Goal: Information Seeking & Learning: Learn about a topic

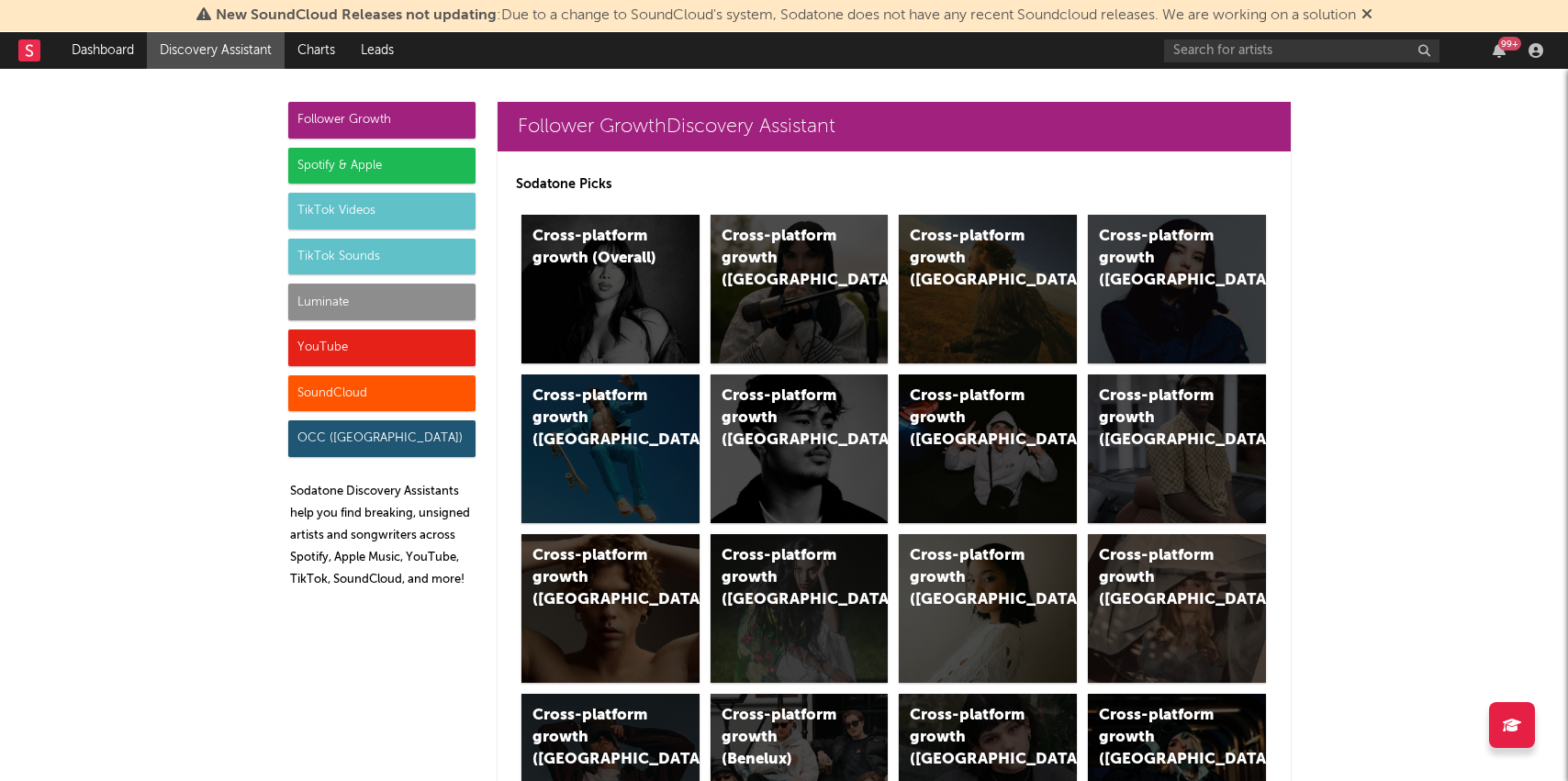
click at [312, 309] on div "Luminate" at bounding box center [382, 301] width 188 height 36
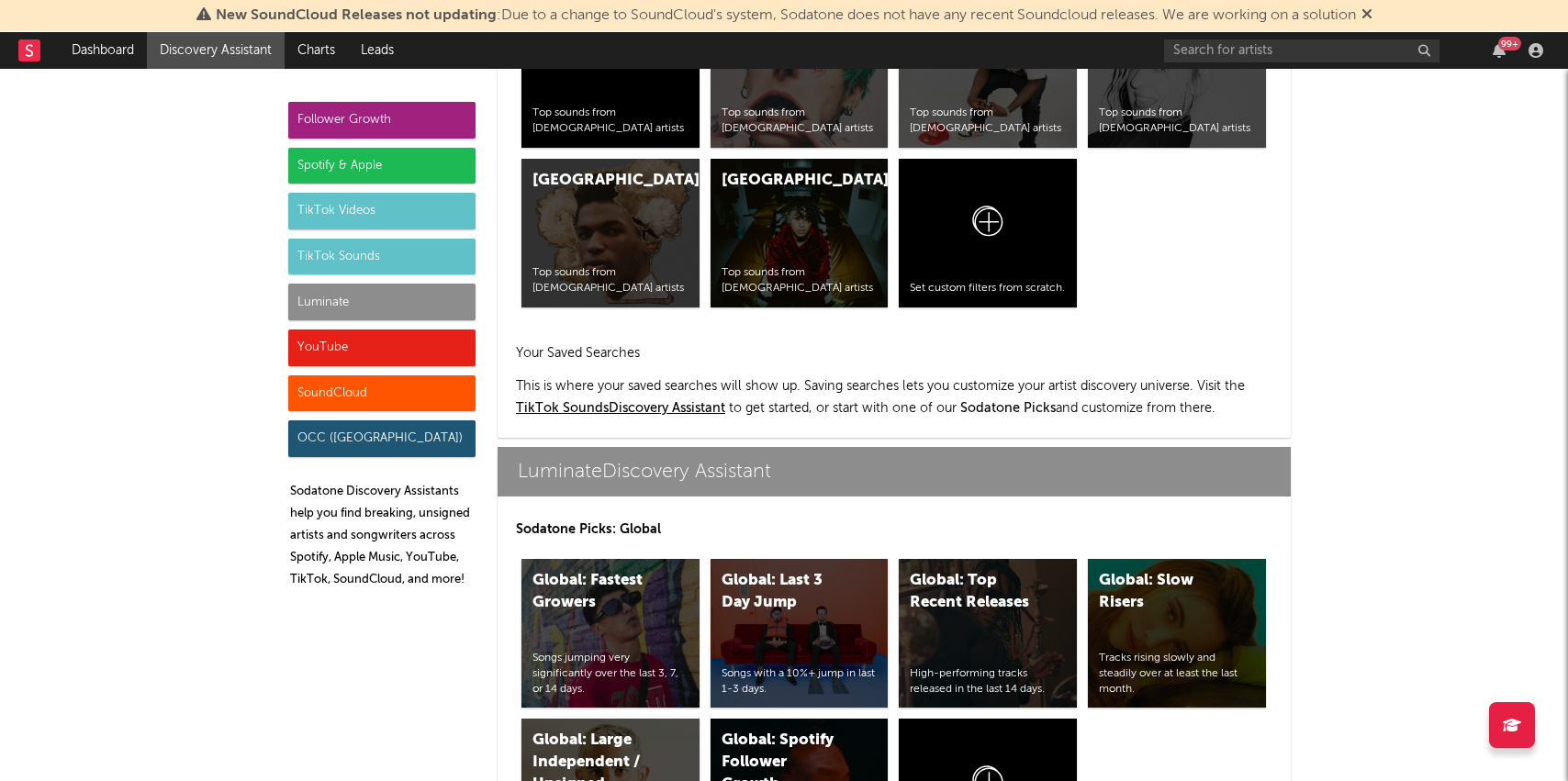
scroll to position [8146, 0]
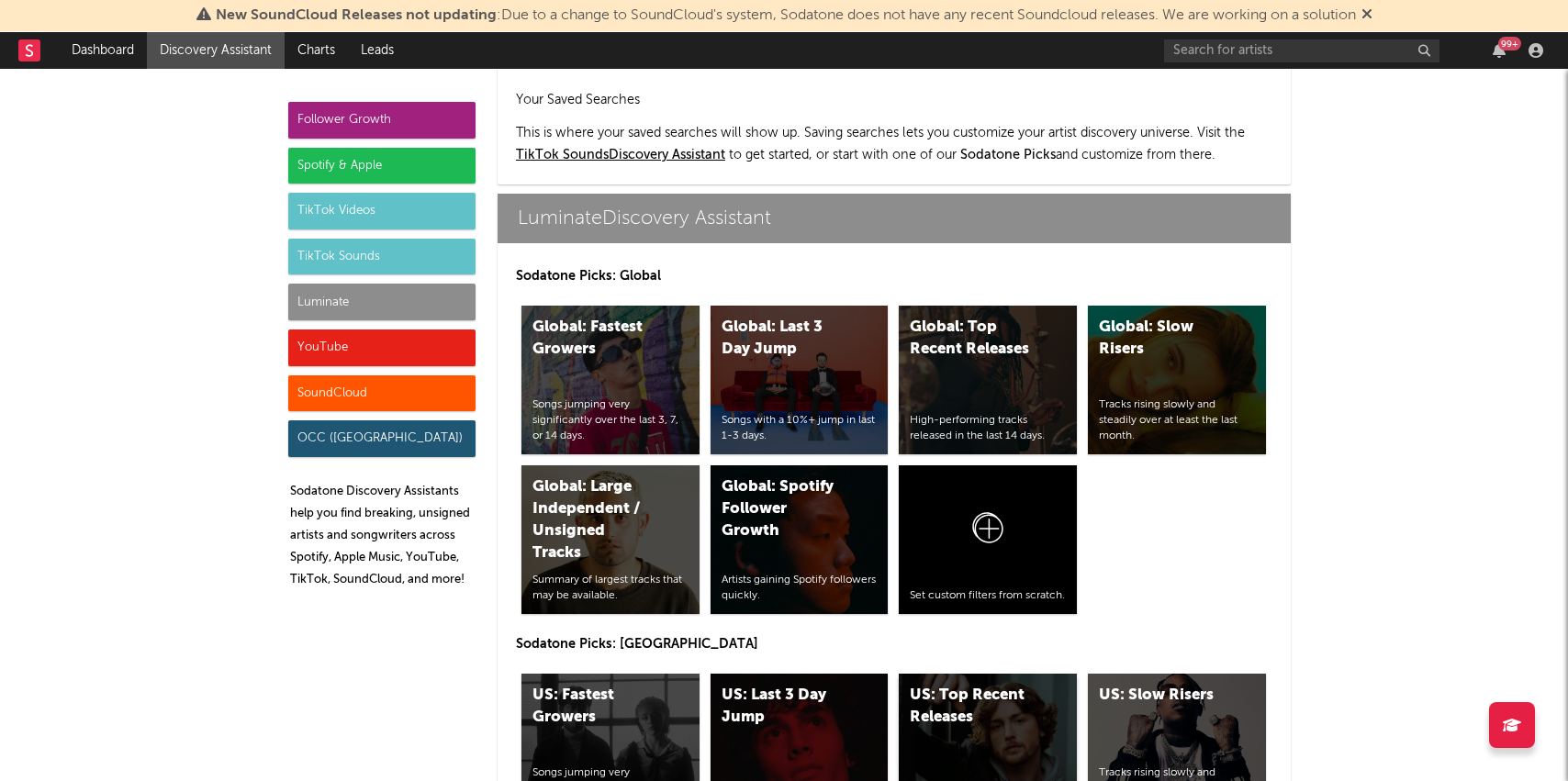
click at [950, 674] on div "US: Top Recent Releases High-performing tracks released in the last 14 days." at bounding box center [988, 748] width 178 height 148
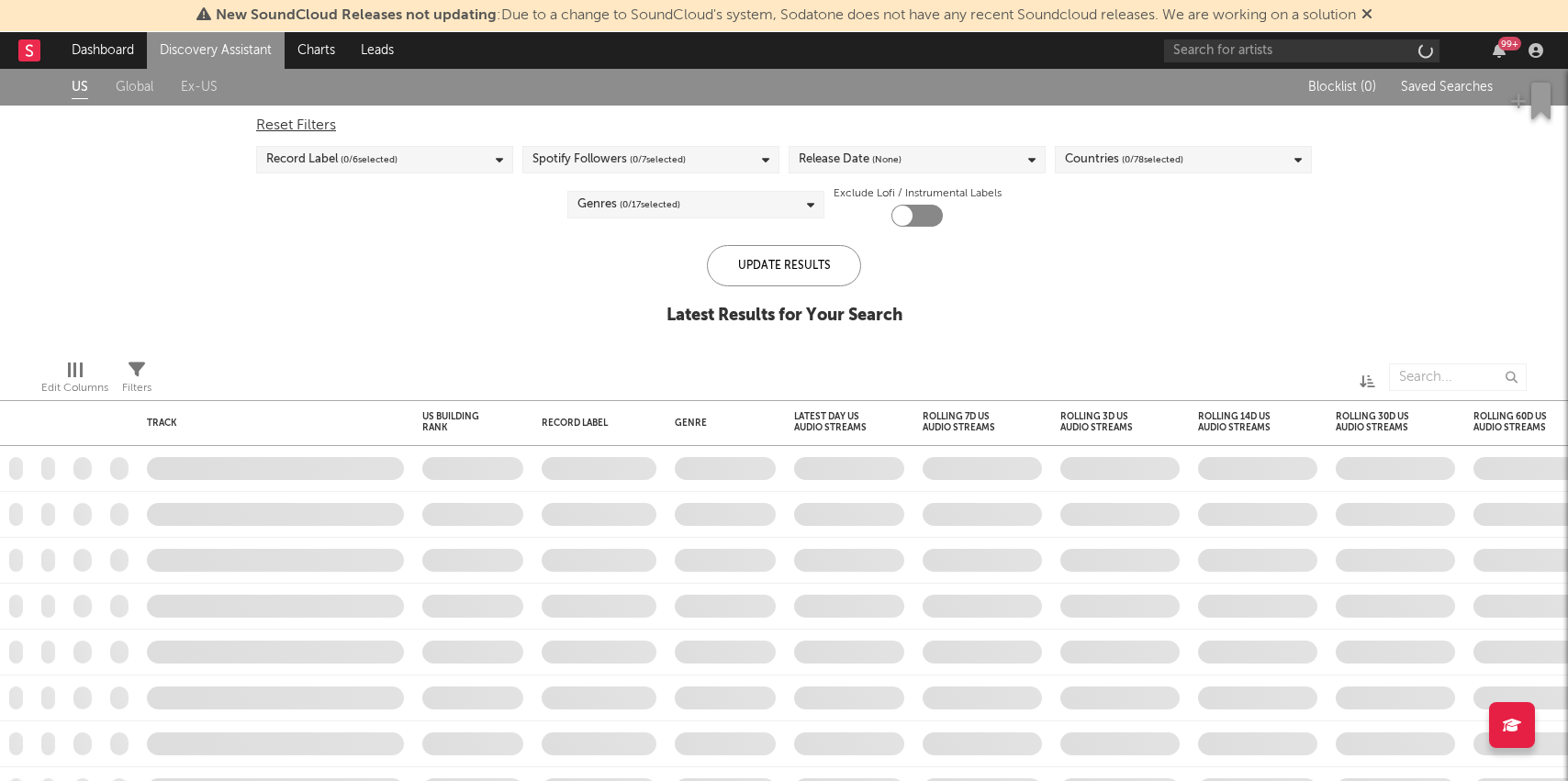
checkbox input "true"
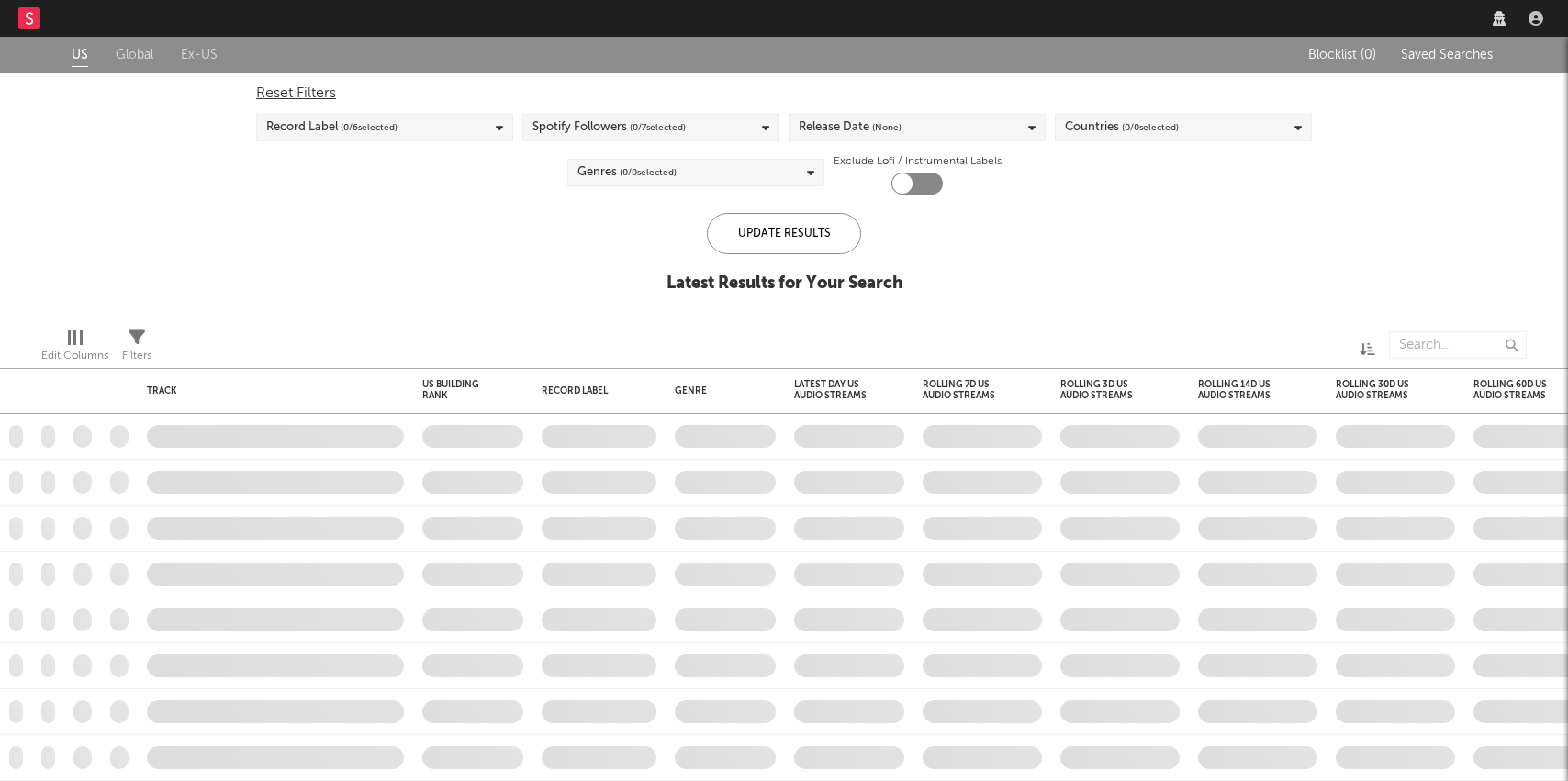
checkbox input "true"
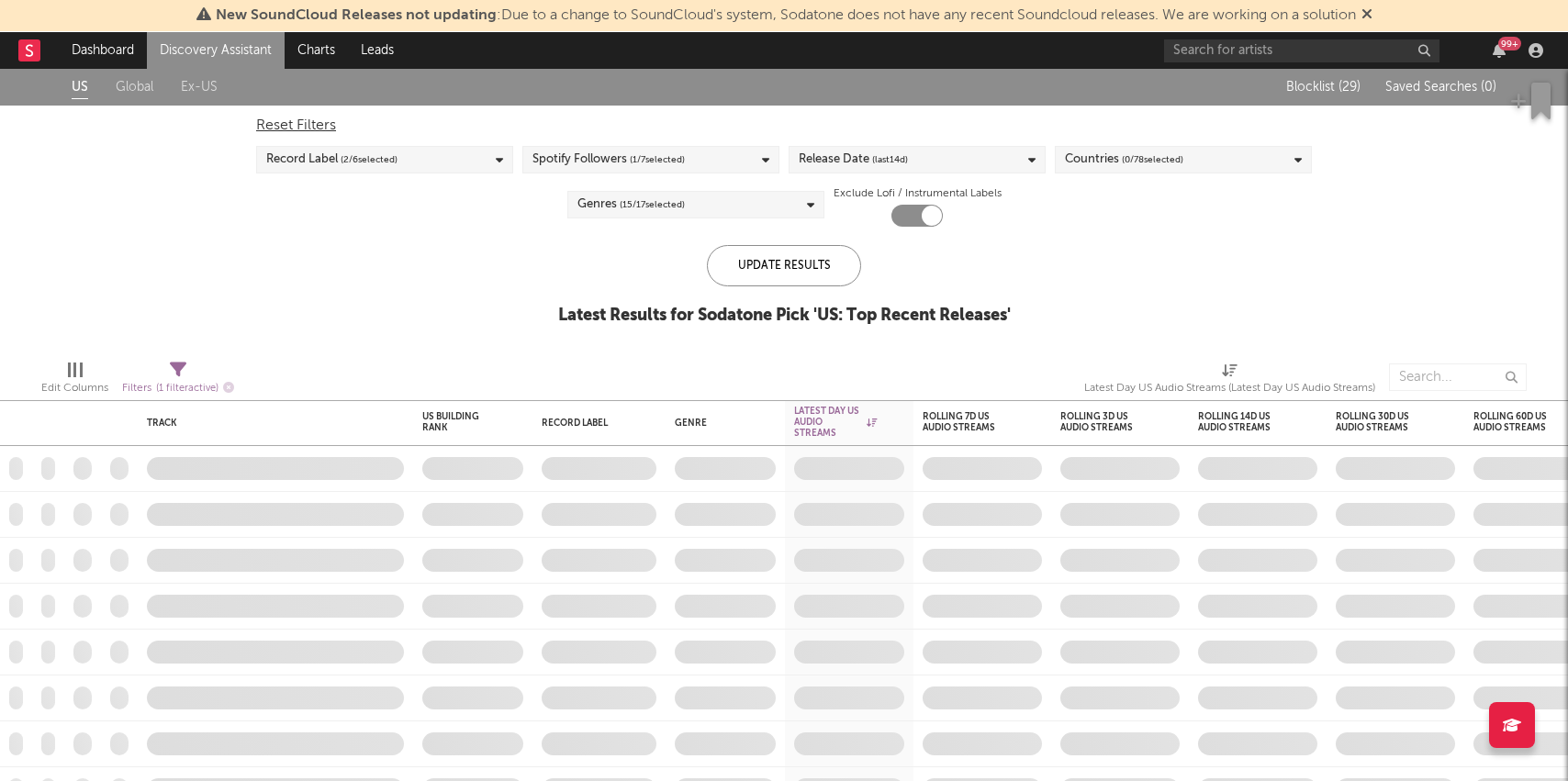
click at [207, 36] on link "Discovery Assistant" at bounding box center [215, 51] width 138 height 36
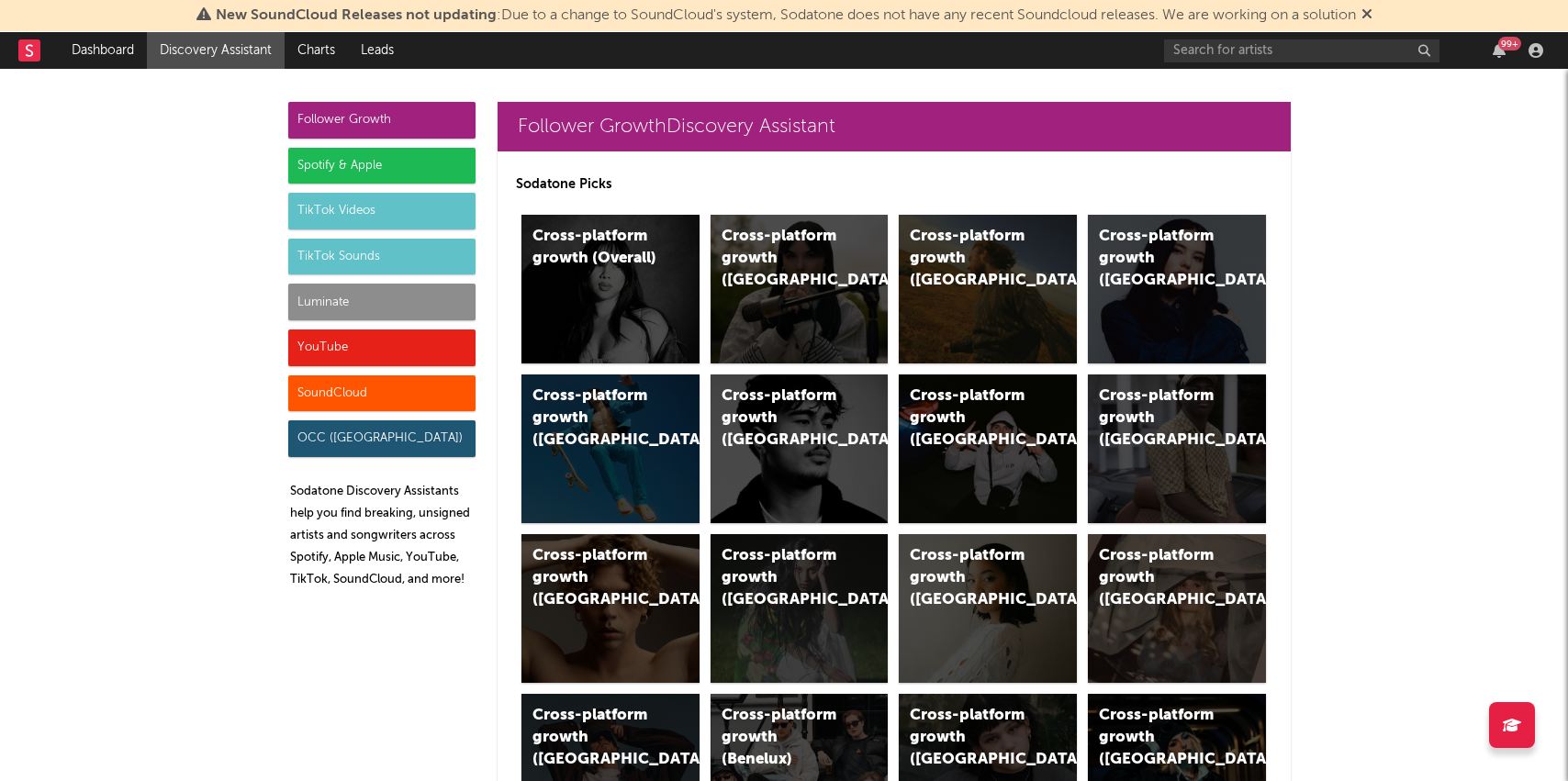
click at [315, 295] on div "Luminate" at bounding box center [382, 301] width 188 height 36
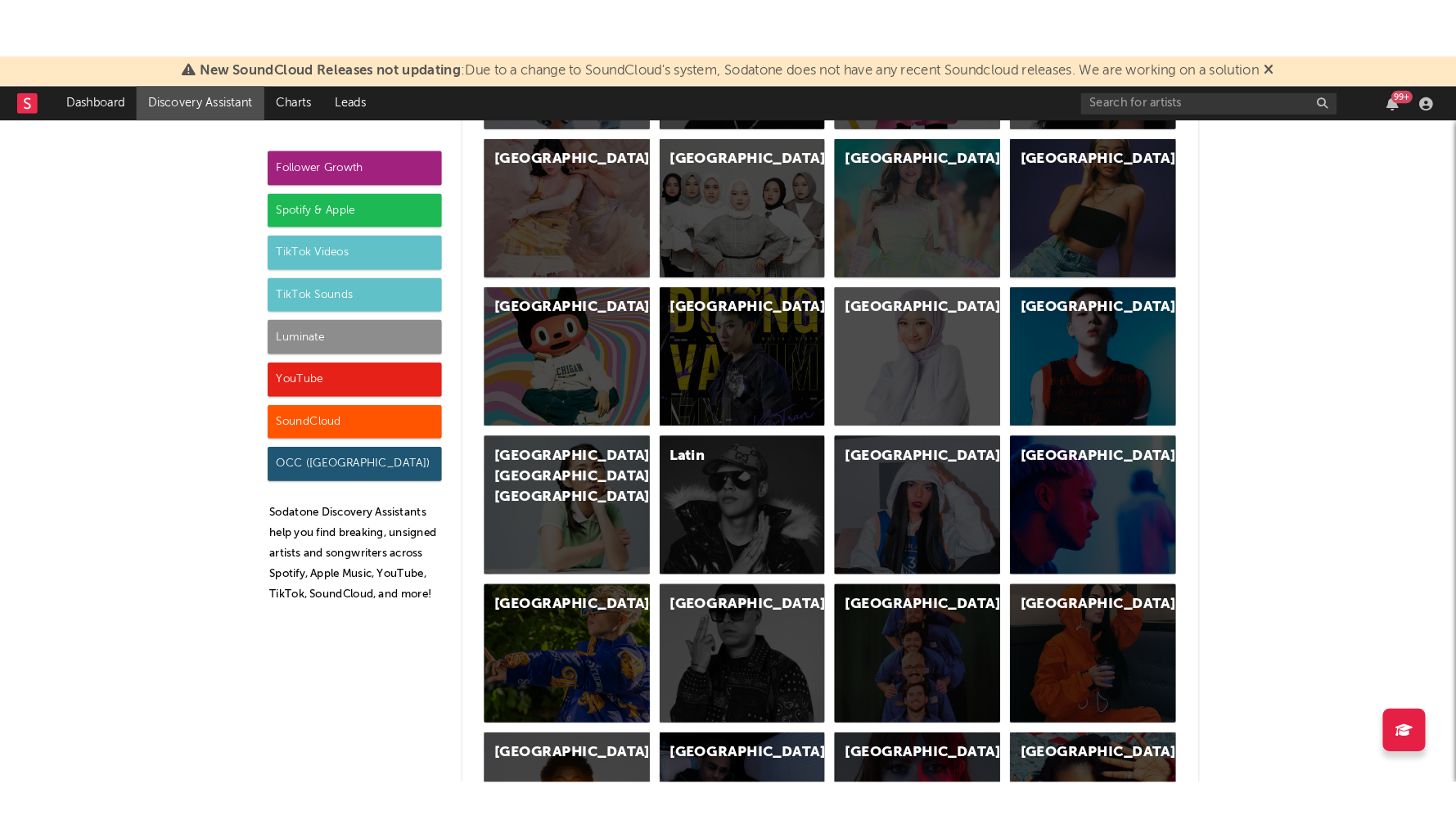
scroll to position [7263, 0]
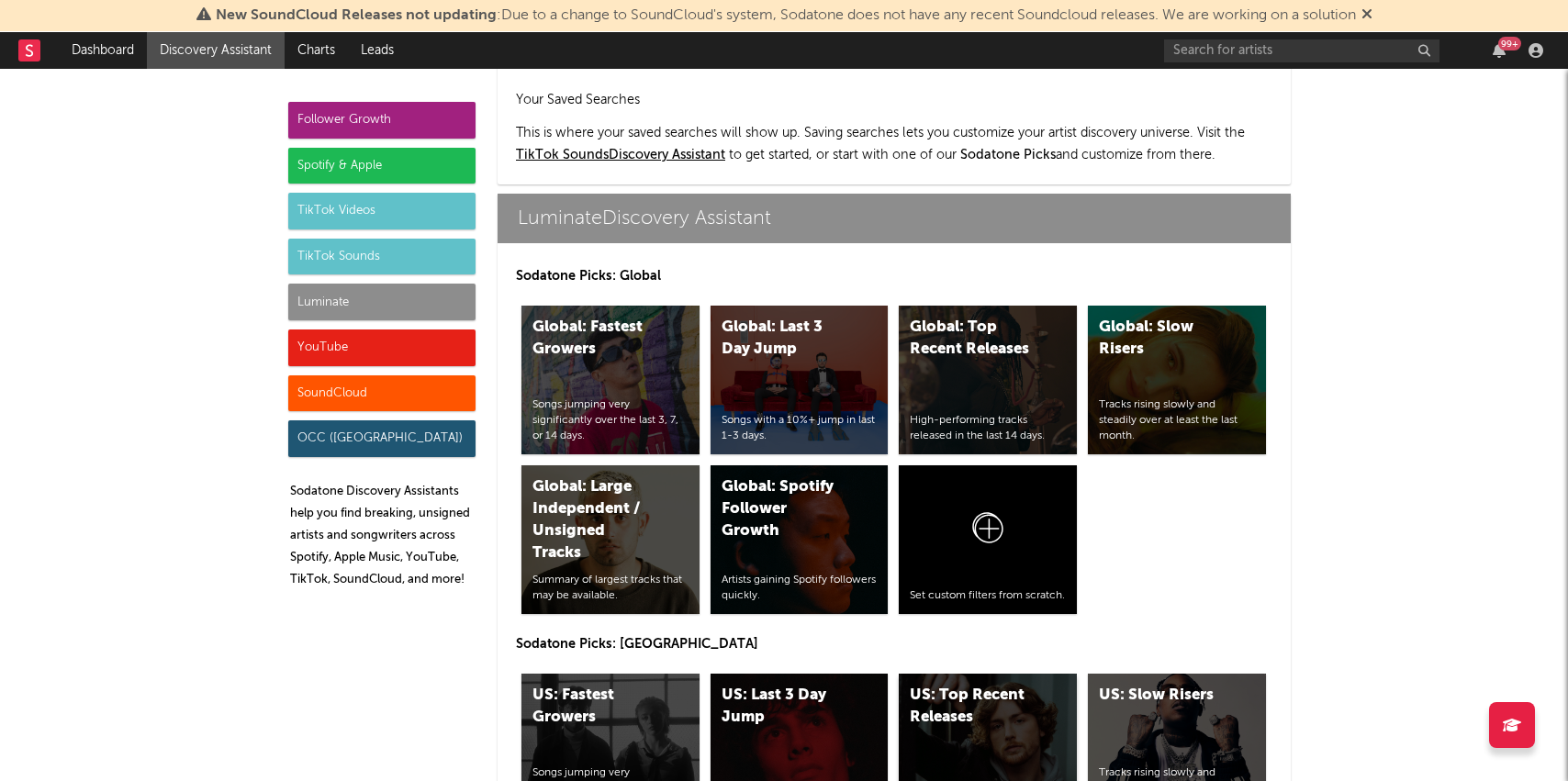
click at [970, 684] on div "US: Top Recent Releases" at bounding box center [972, 706] width 124 height 44
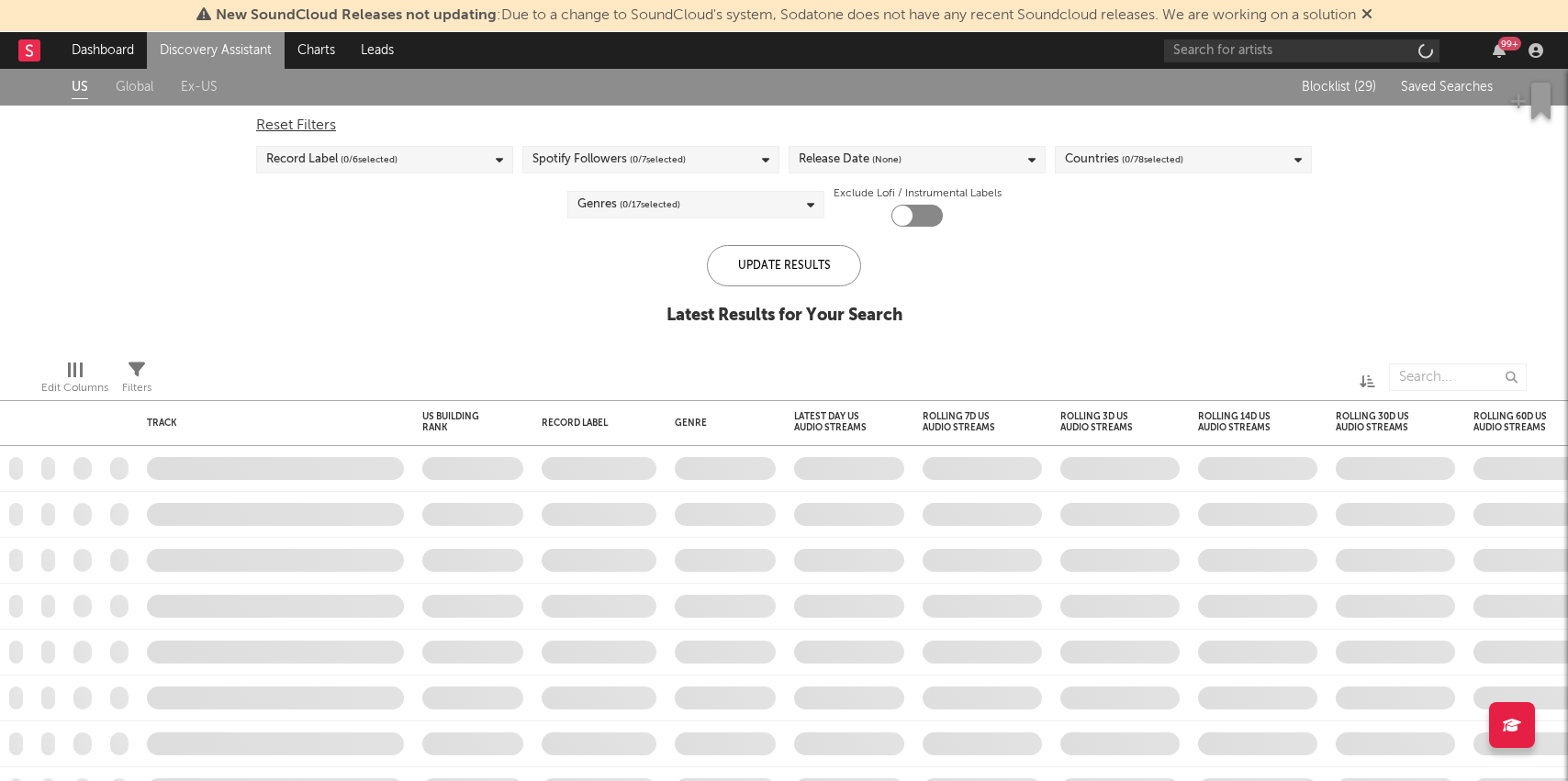
checkbox input "true"
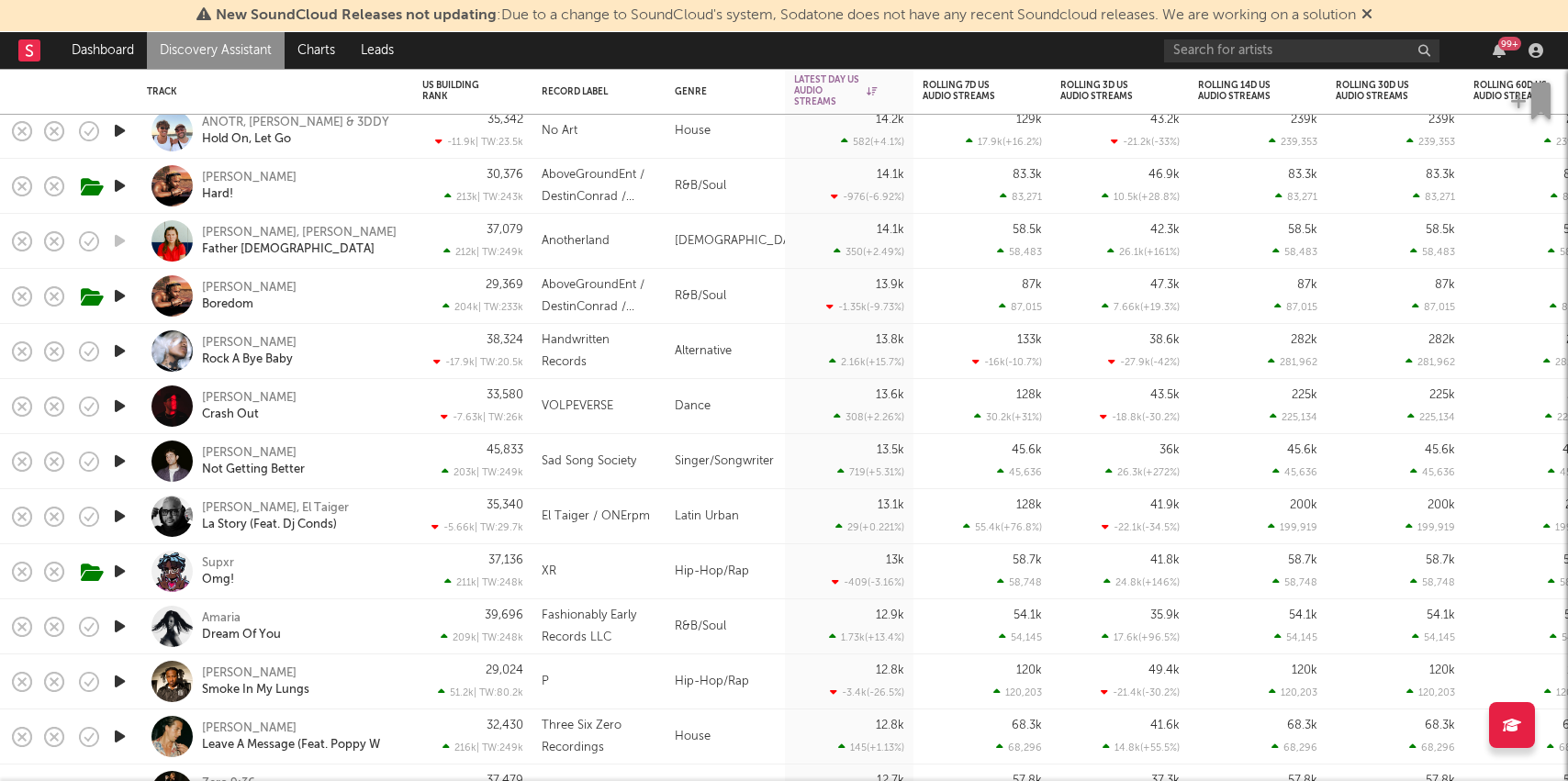
click at [377, 569] on div "Supxr Omg!" at bounding box center [301, 571] width 197 height 33
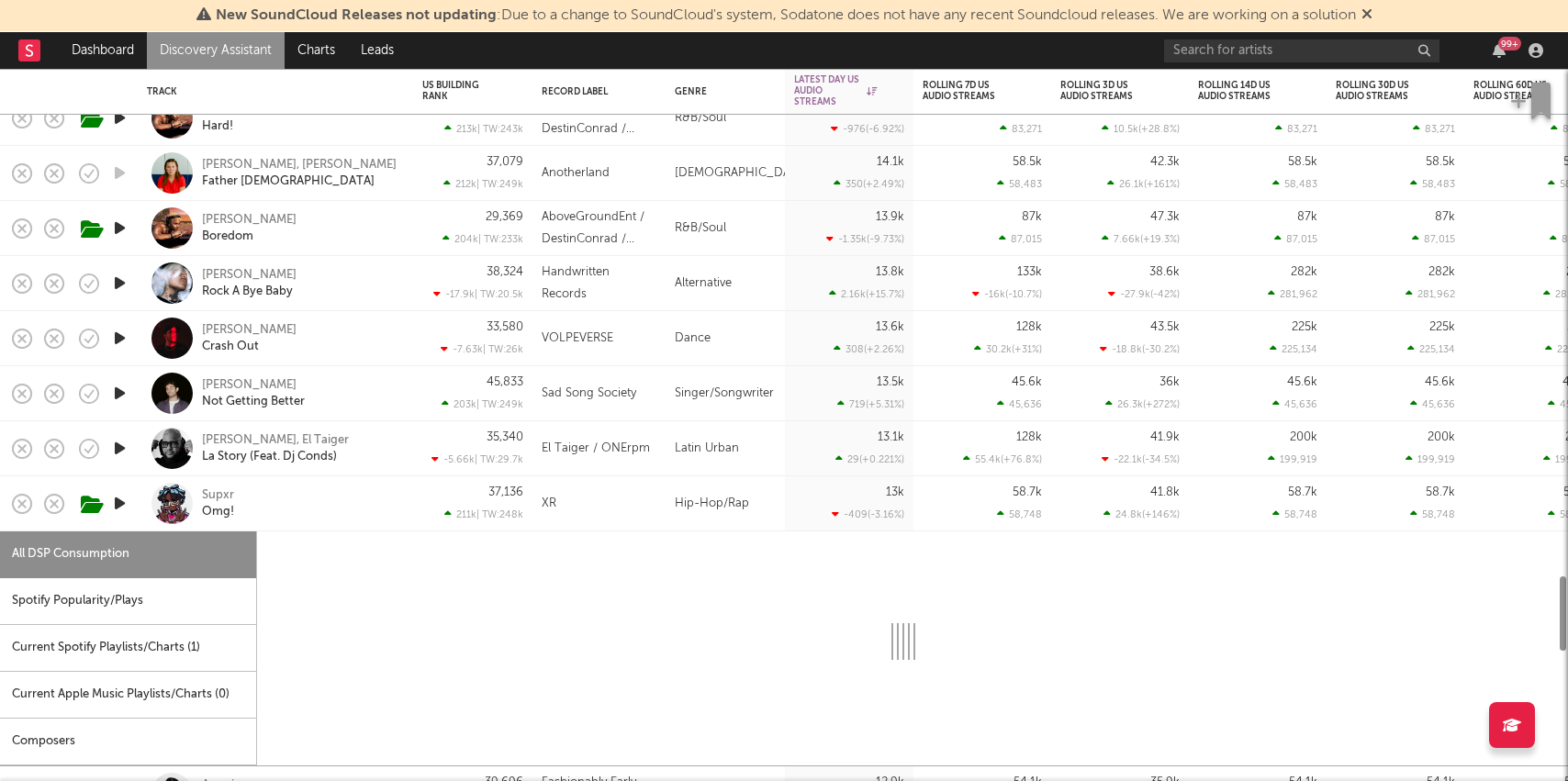
select select "1w"
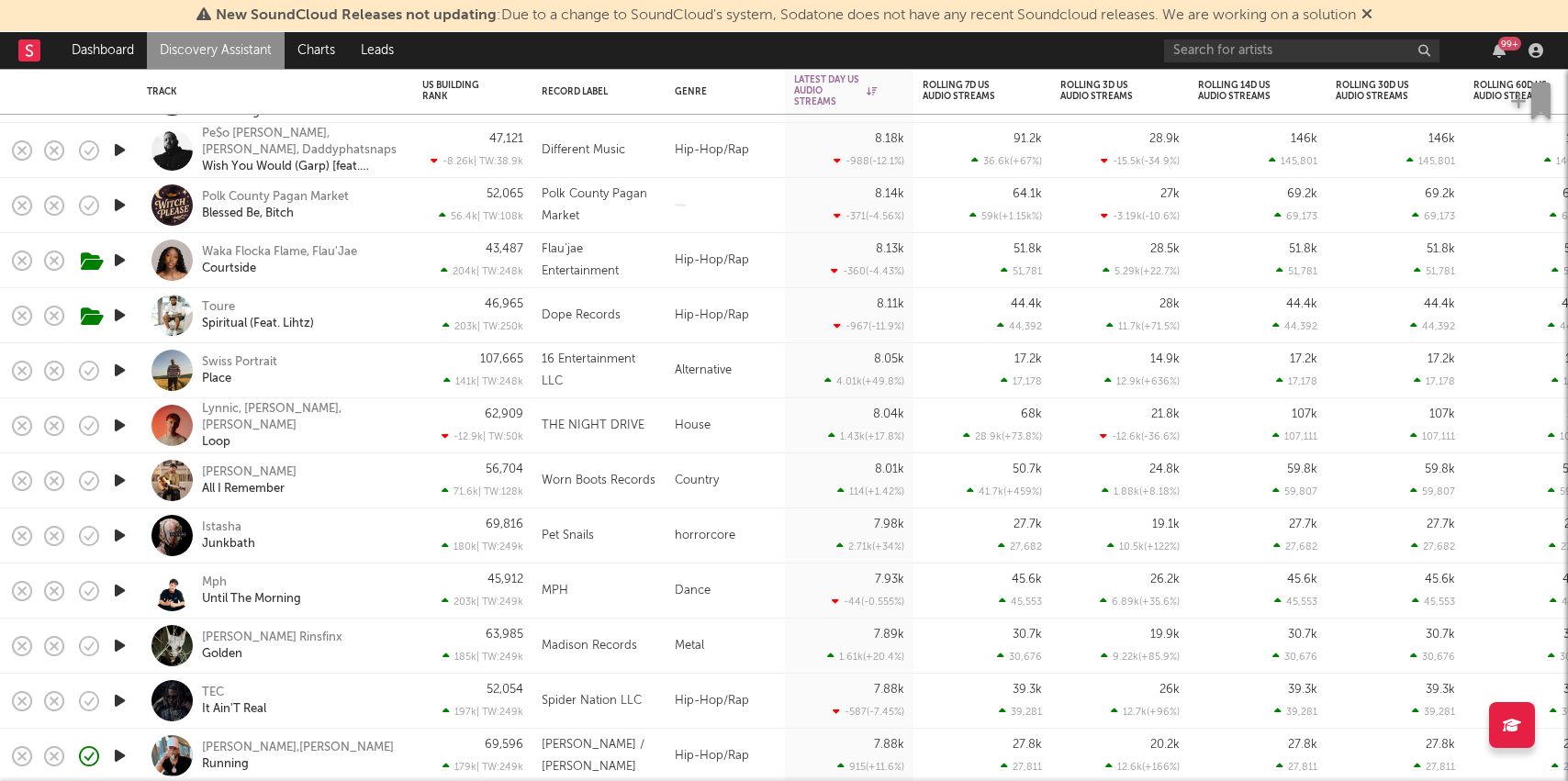
click at [1369, 10] on icon at bounding box center [1367, 13] width 11 height 14
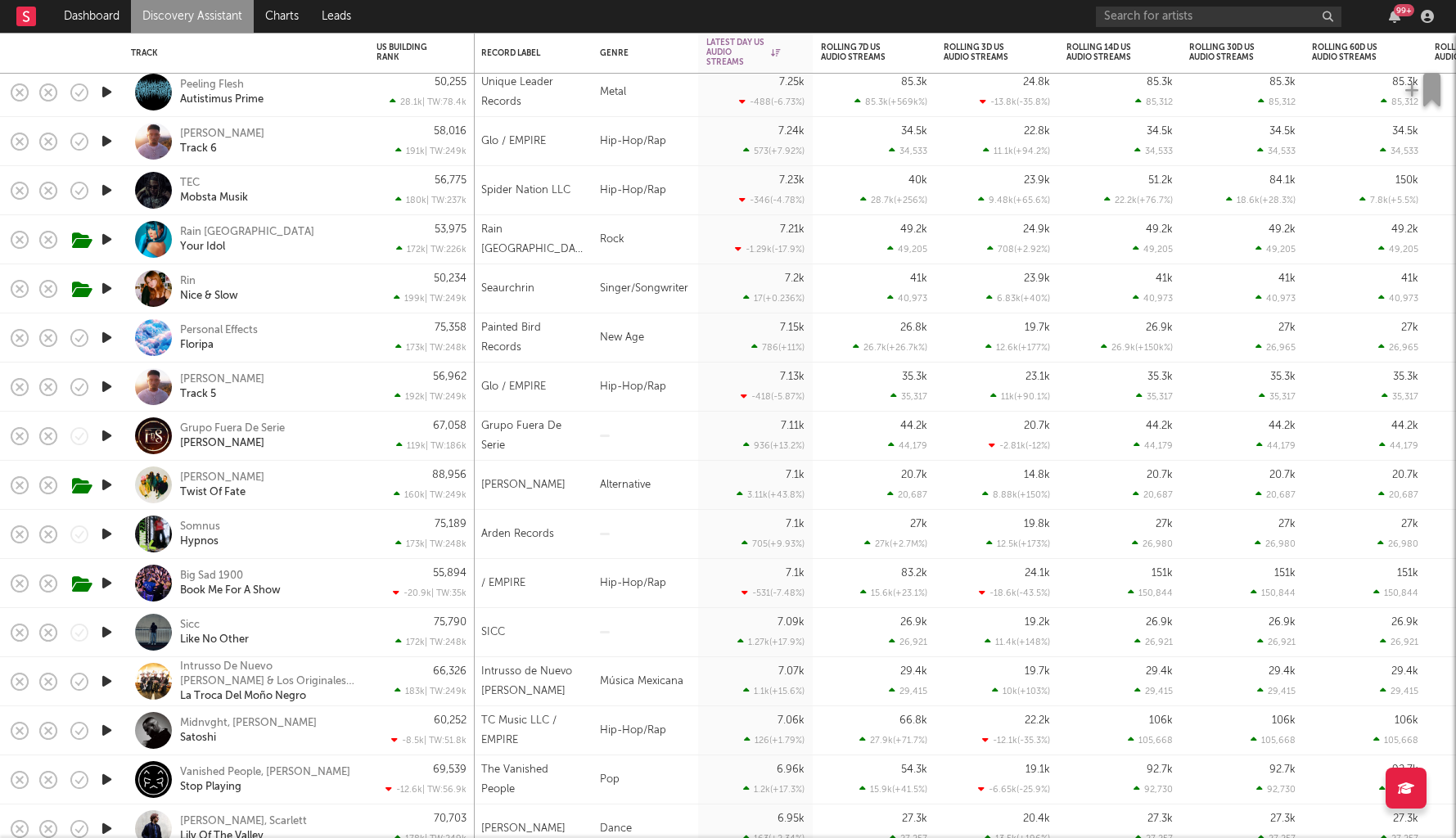
click at [110, 627] on icon "button" at bounding box center [107, 632] width 17 height 20
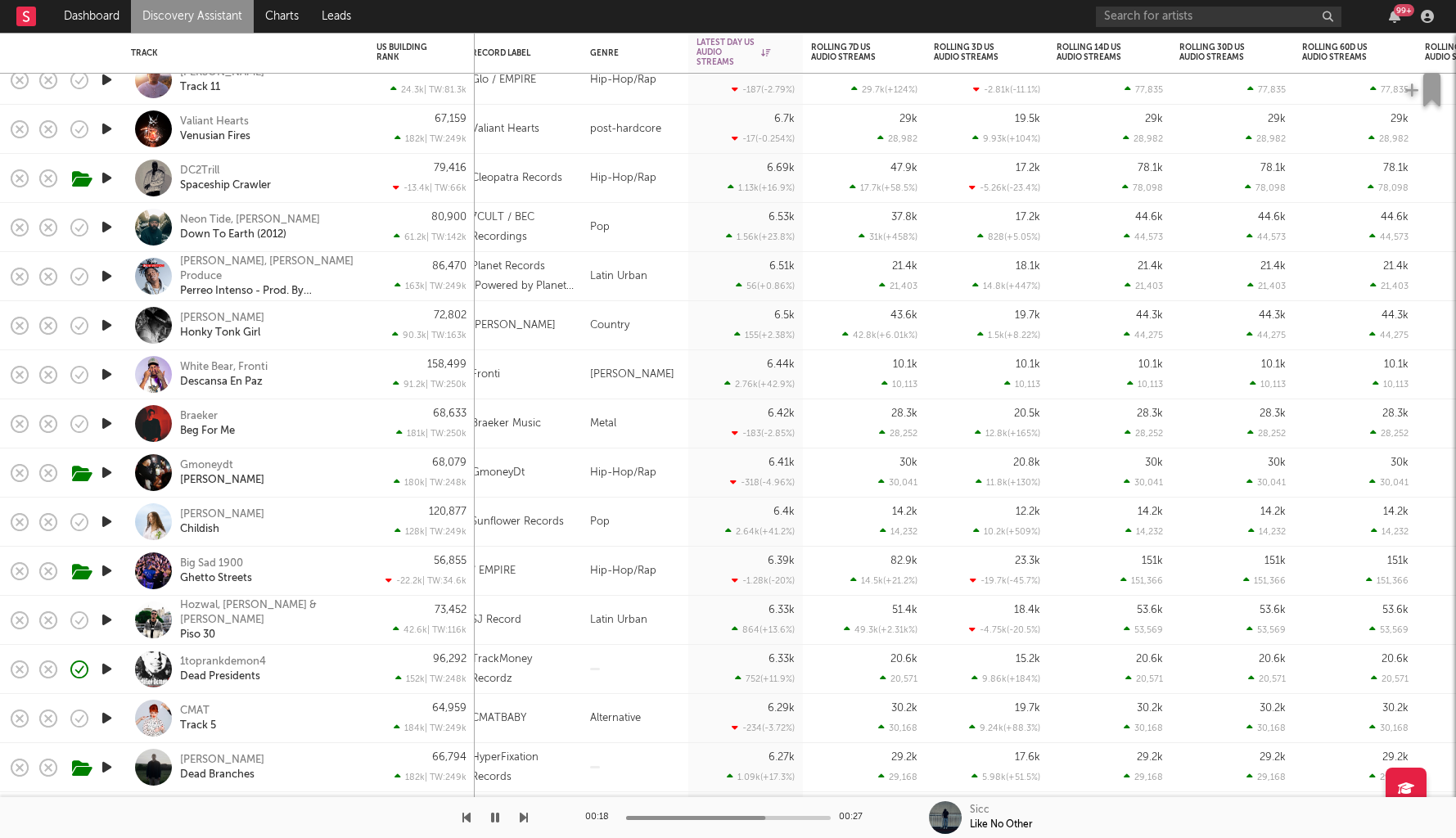
click at [333, 672] on div "1toprankdemon4 Dead Presidents" at bounding box center [268, 669] width 176 height 30
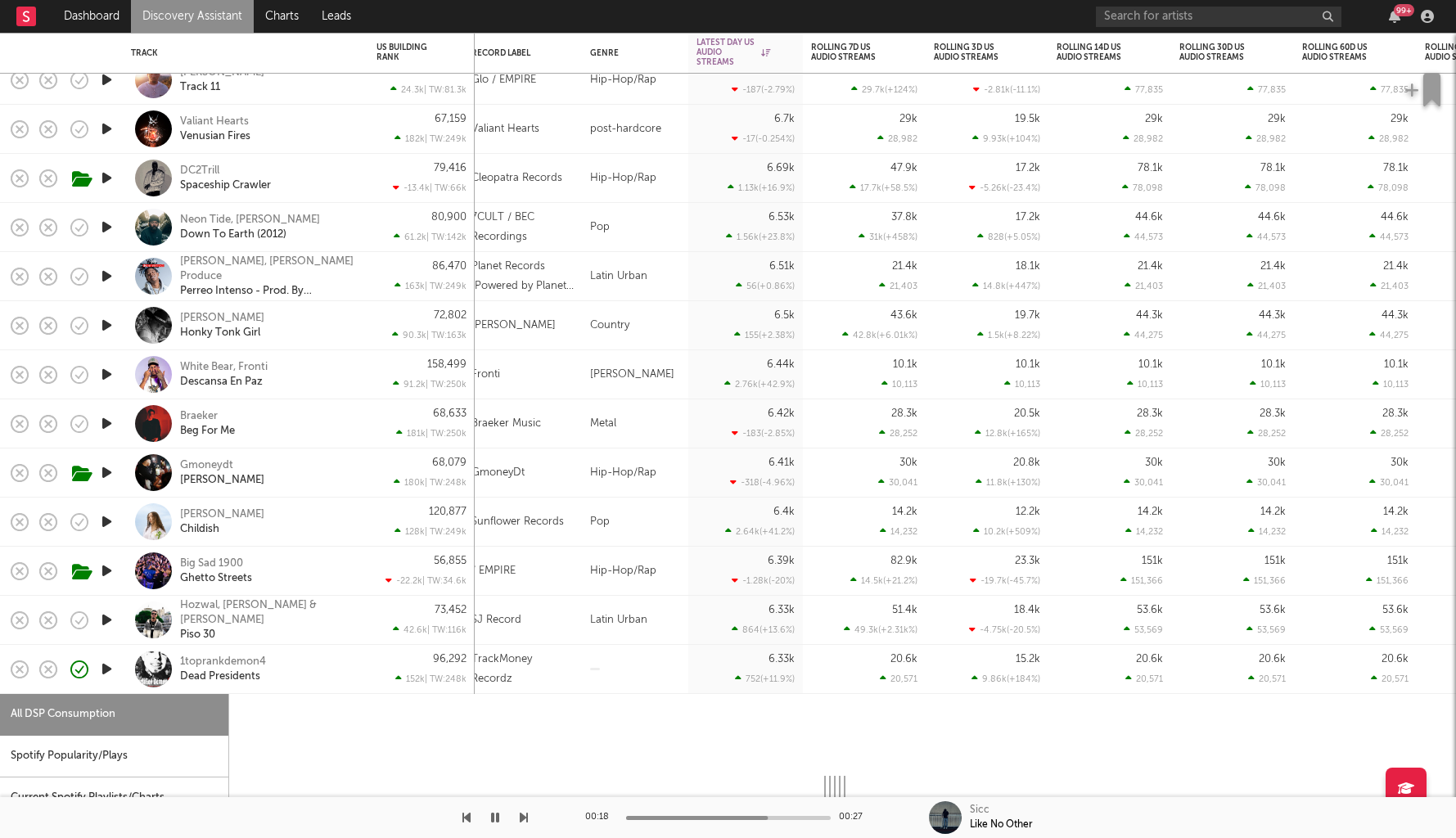
select select "1w"
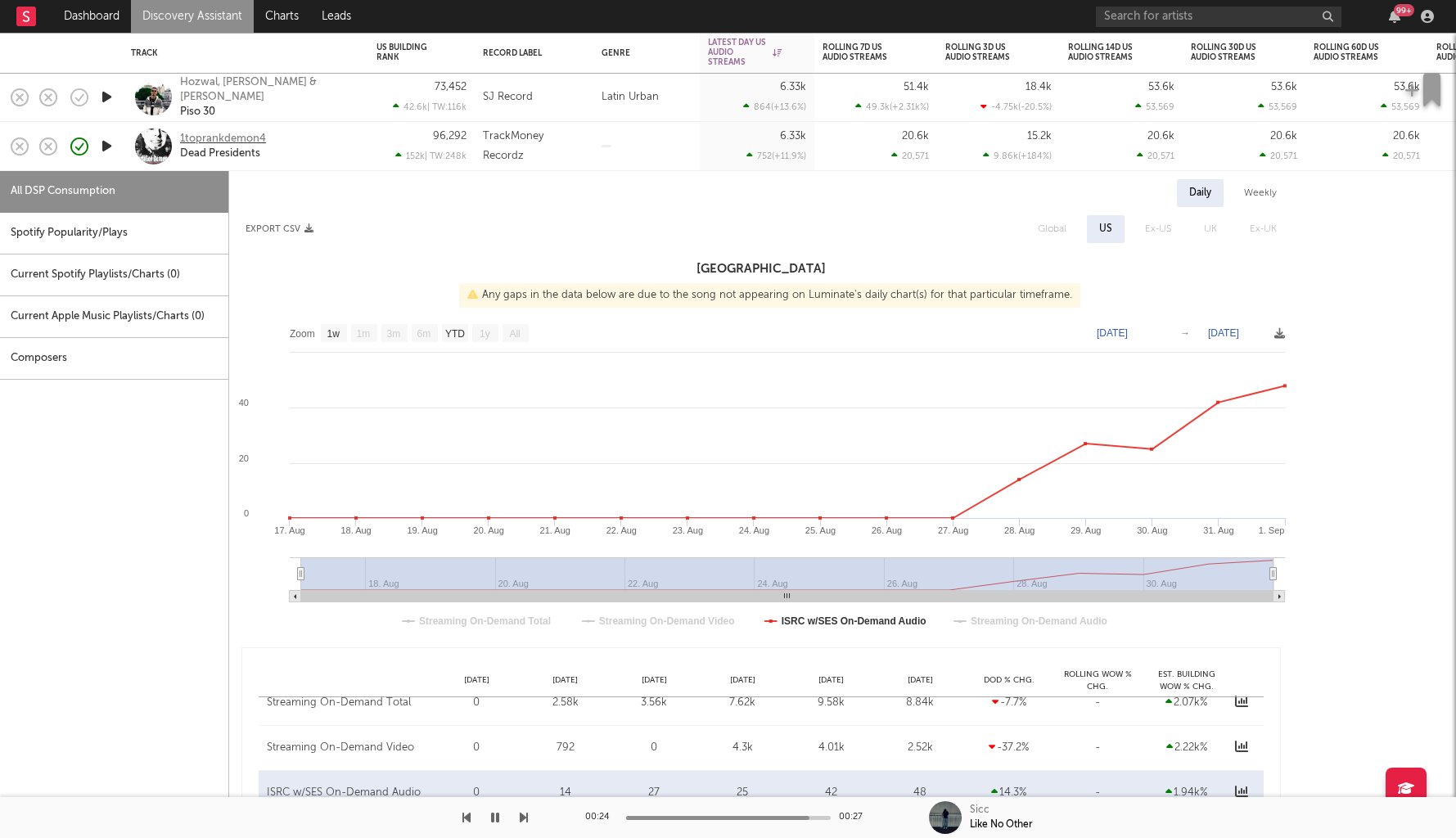
click at [209, 142] on div "1toprankdemon4" at bounding box center [223, 138] width 86 height 15
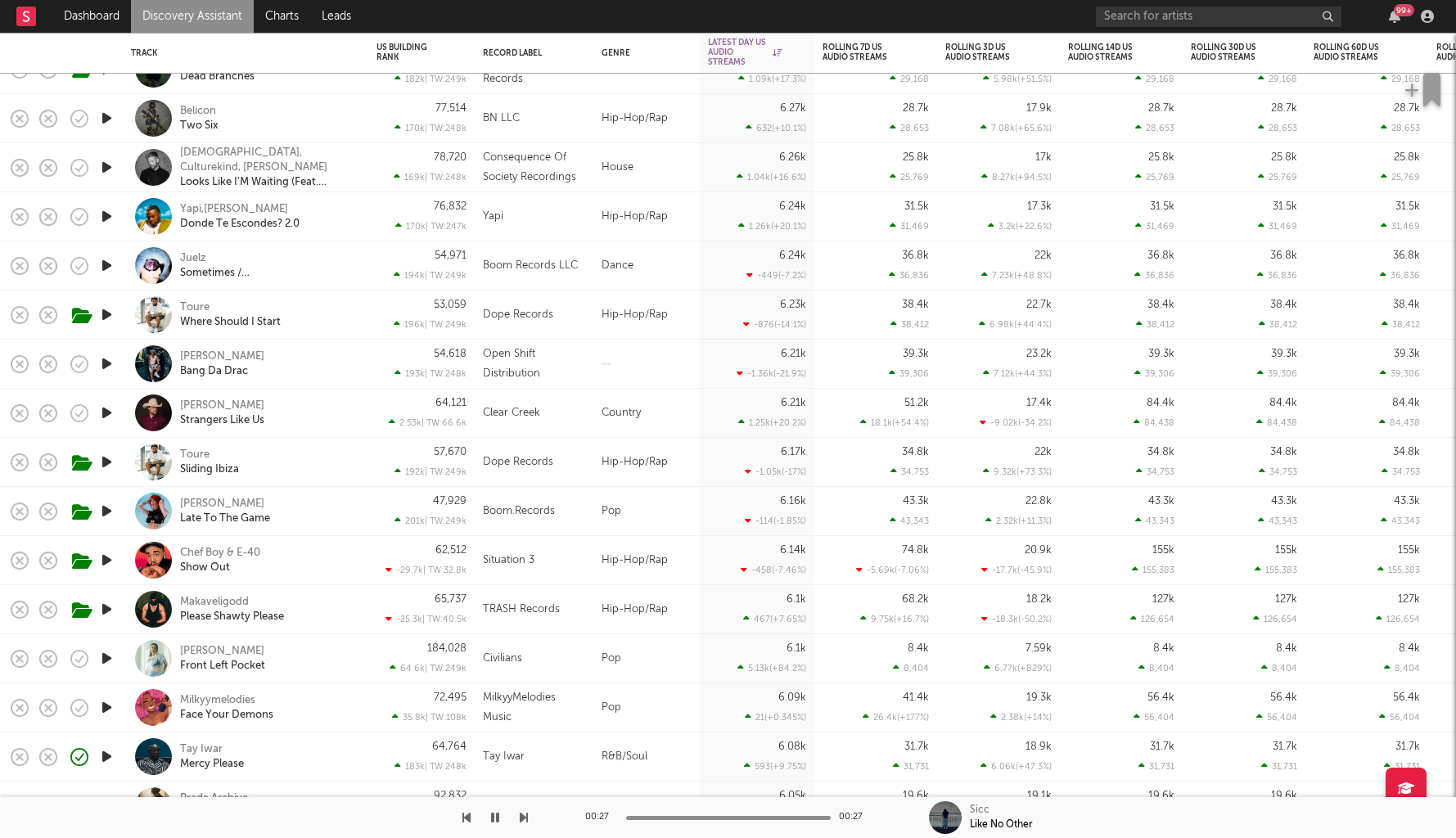
click at [109, 117] on icon "button" at bounding box center [107, 119] width 17 height 20
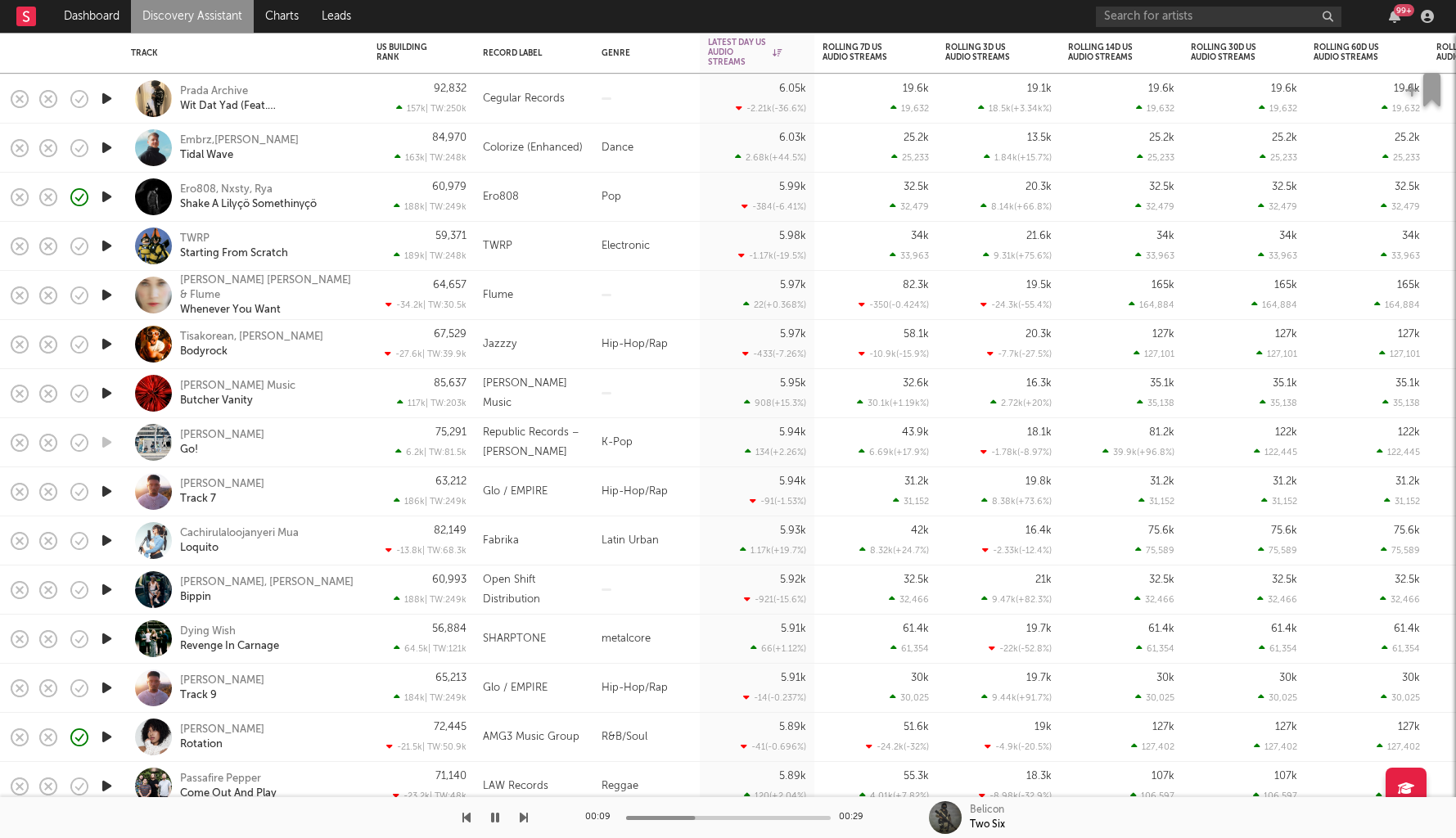
click at [100, 695] on icon "button" at bounding box center [107, 736] width 17 height 20
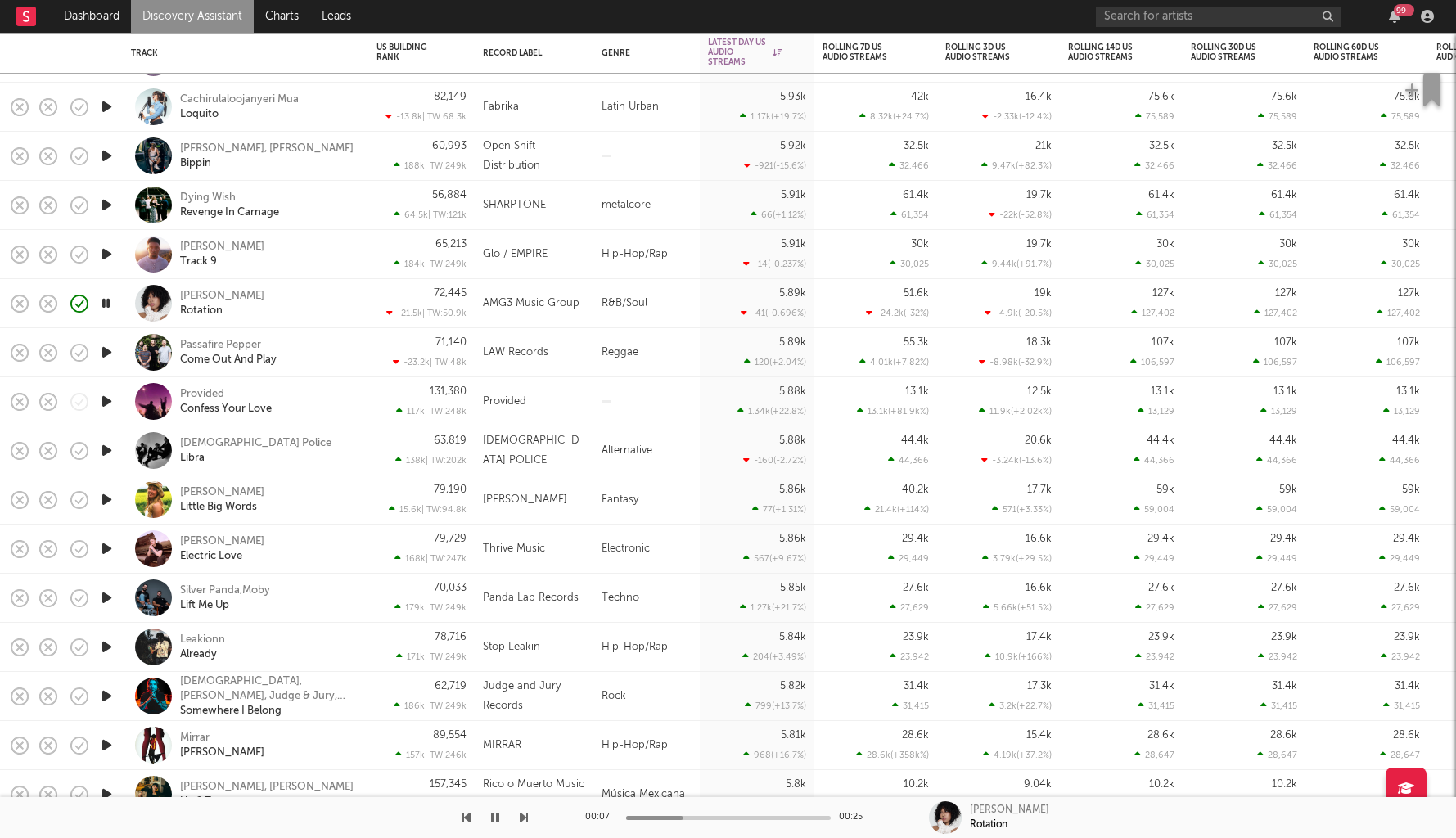
click at [105, 647] on icon "button" at bounding box center [107, 647] width 17 height 20
click at [276, 300] on div "[PERSON_NAME] Rotation" at bounding box center [268, 303] width 176 height 30
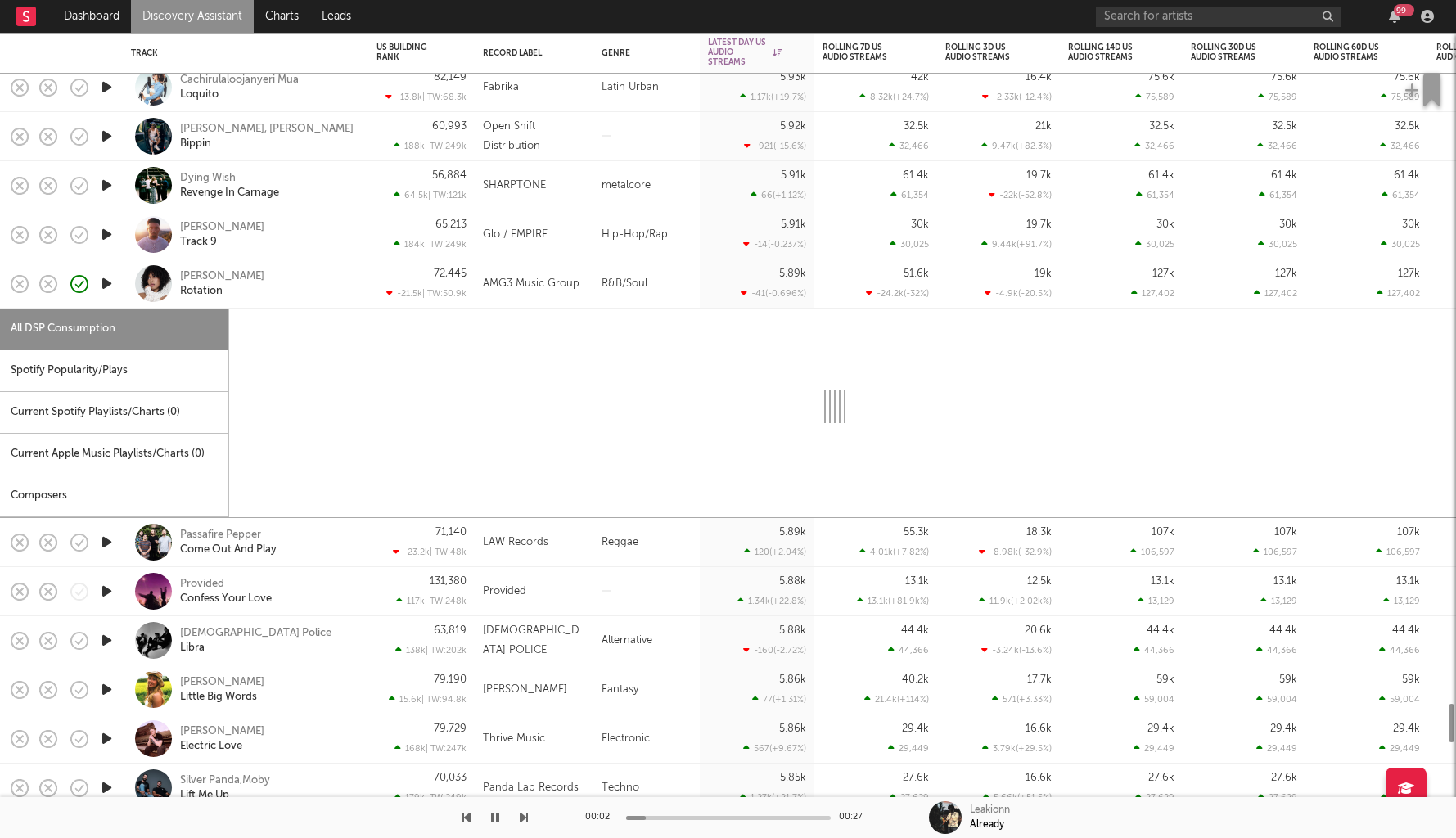
select select "1w"
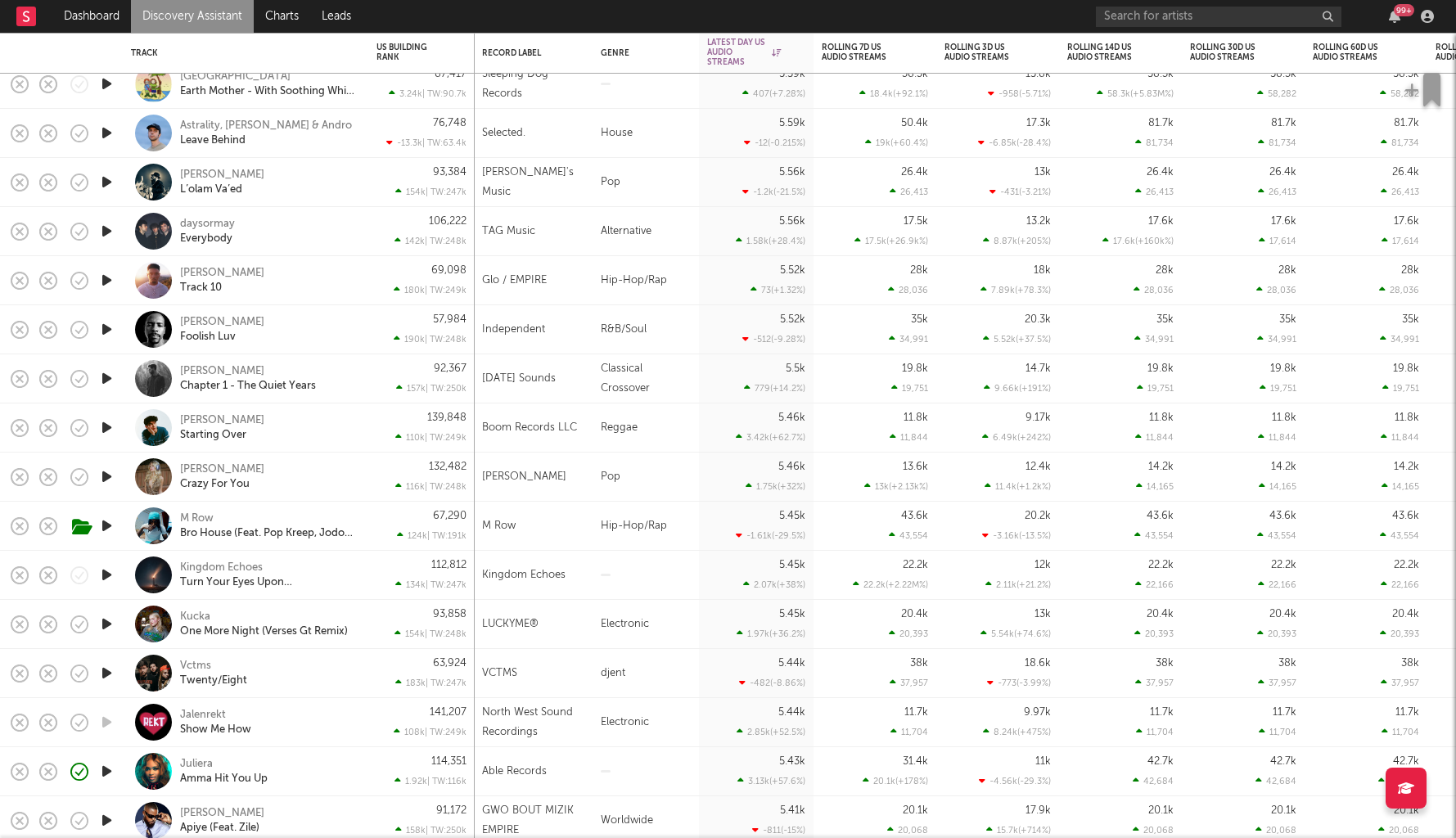
click at [108, 695] on icon "button" at bounding box center [107, 771] width 17 height 20
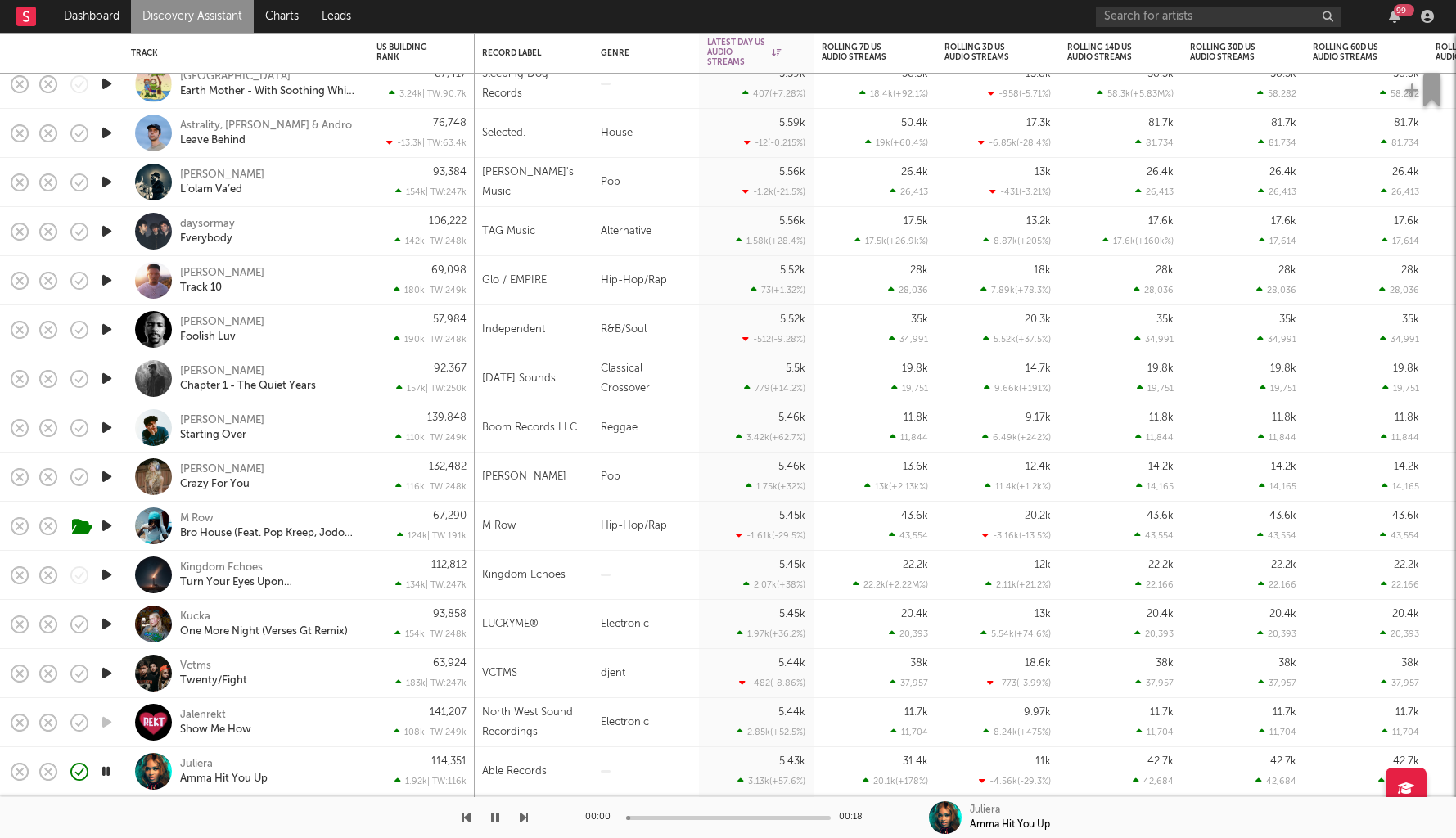
click at [371, 695] on div "114,351 1.92k | TW: 116k" at bounding box center [421, 771] width 107 height 49
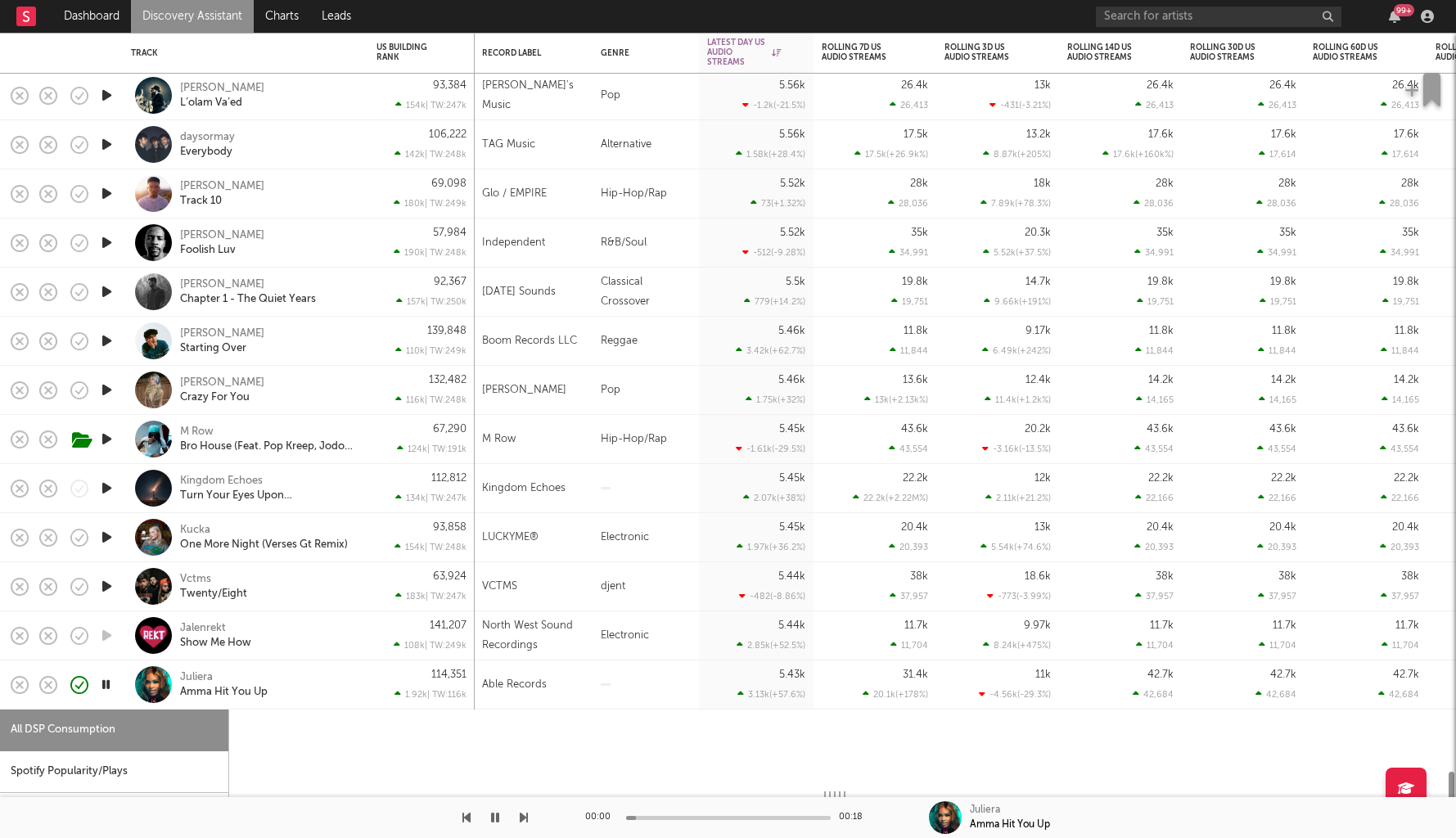
select select "1w"
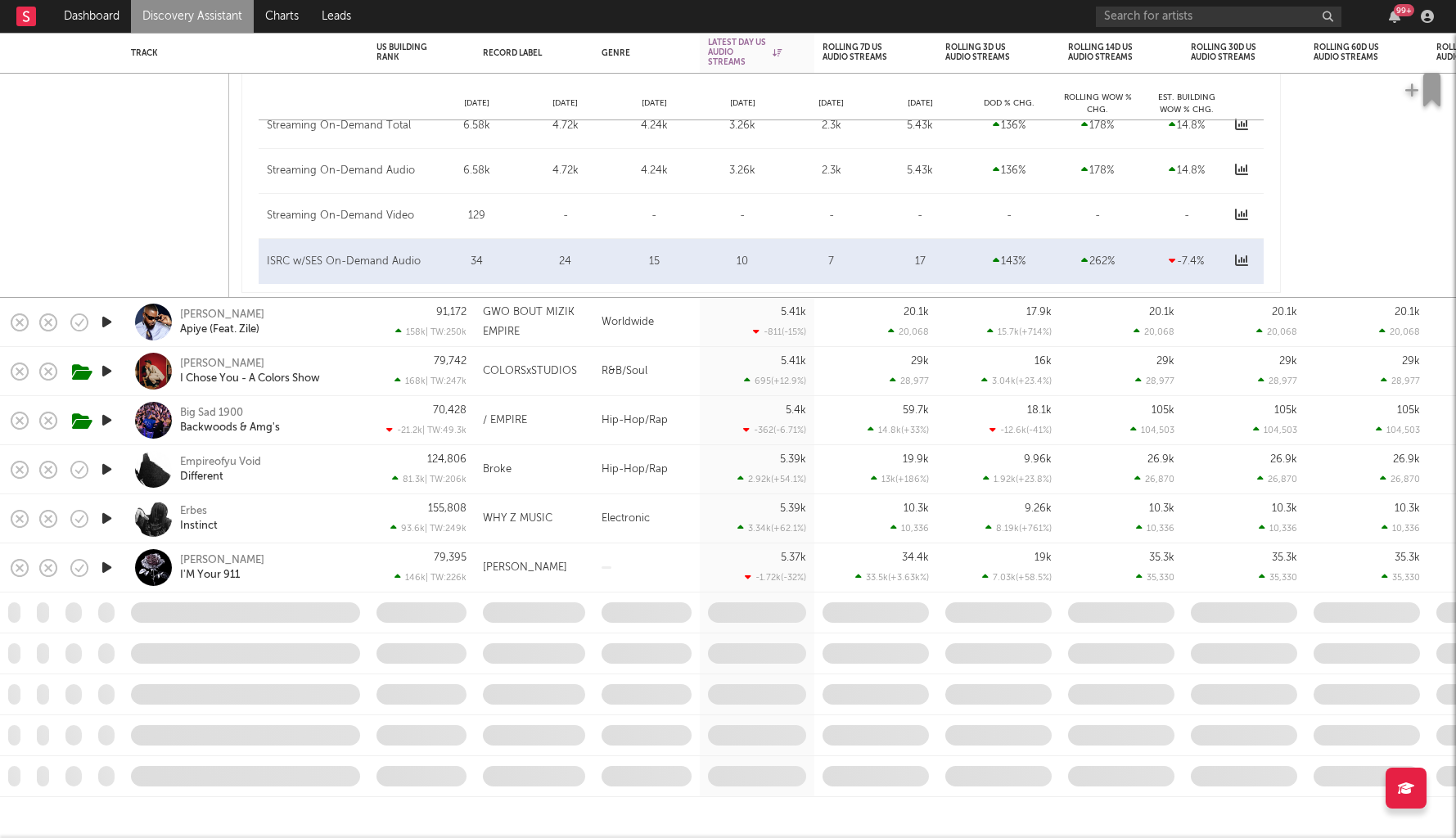
click at [207, 18] on link "Discovery Assistant" at bounding box center [192, 16] width 123 height 32
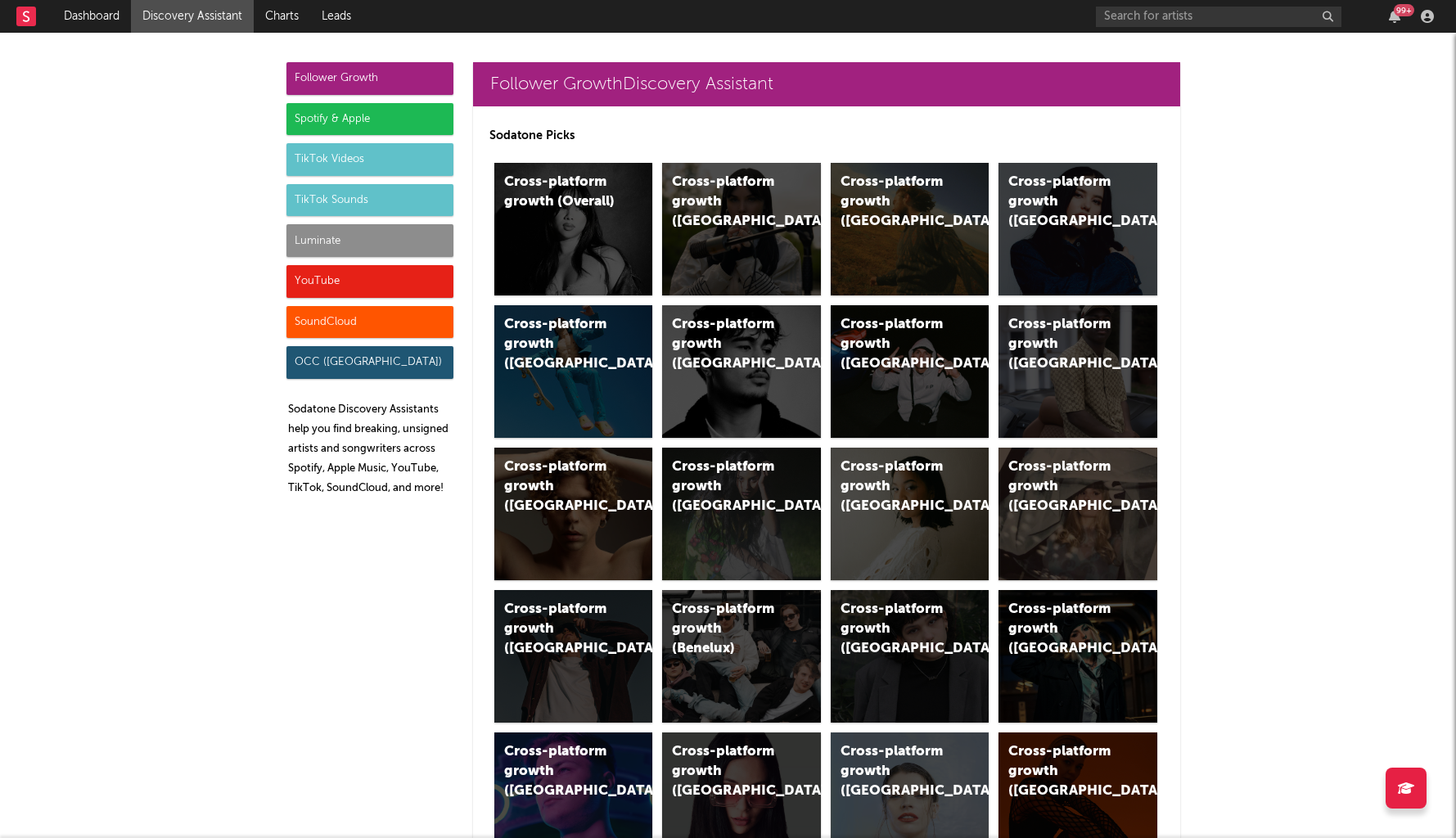
click at [384, 252] on div "Luminate" at bounding box center [370, 241] width 167 height 32
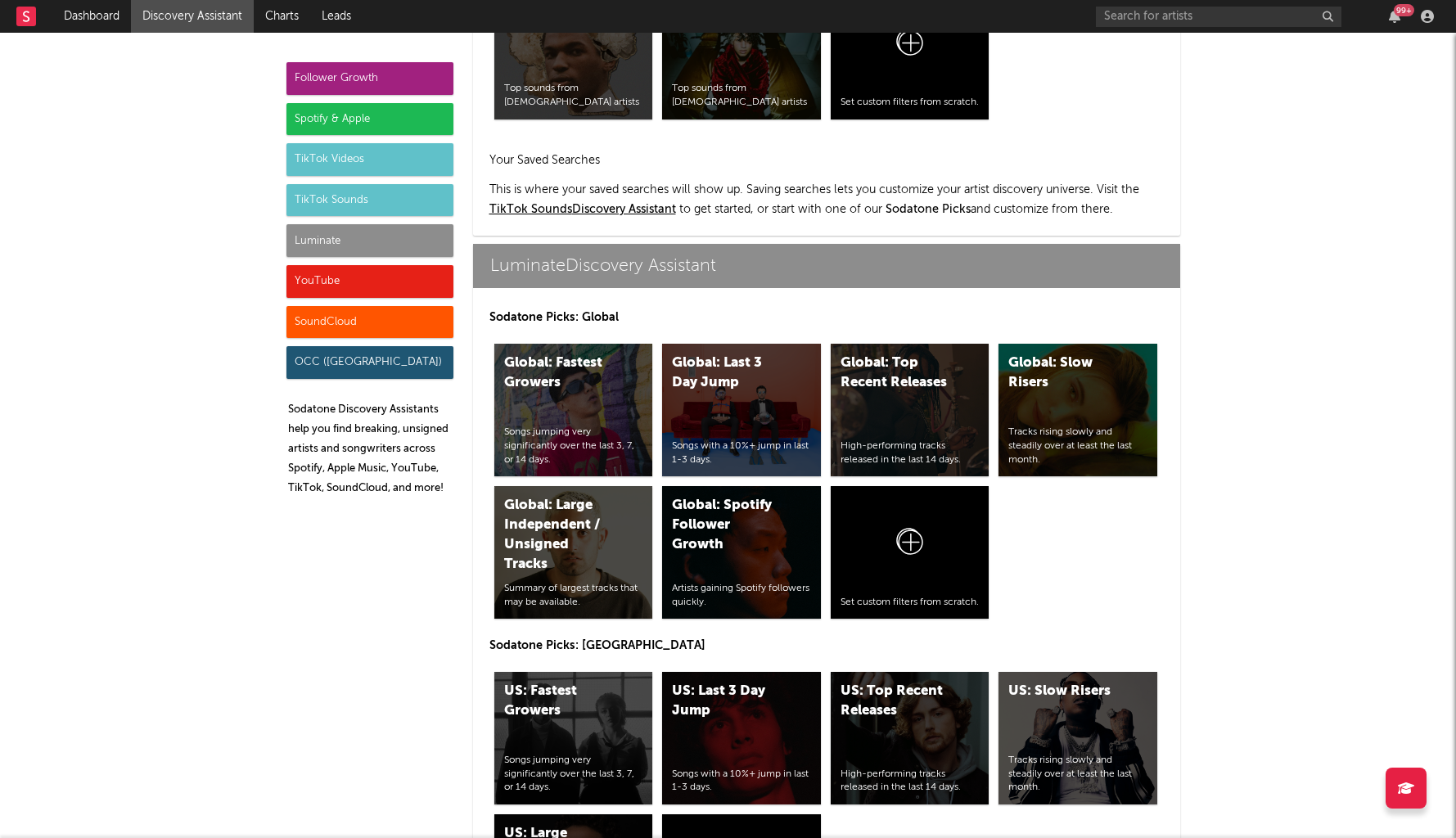
scroll to position [7263, 0]
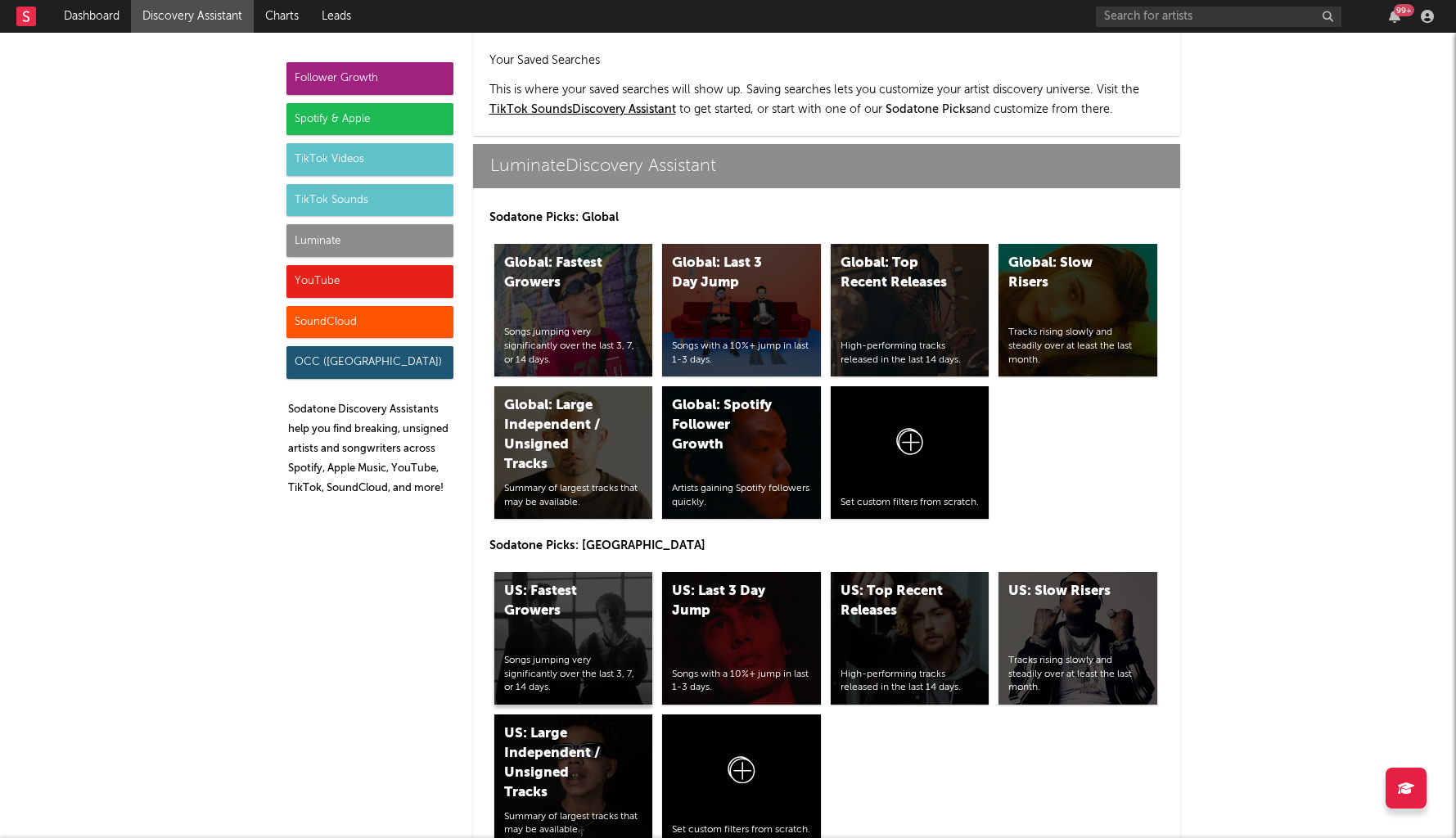
click at [566, 582] on div "US: Fastest Growers" at bounding box center [560, 602] width 111 height 39
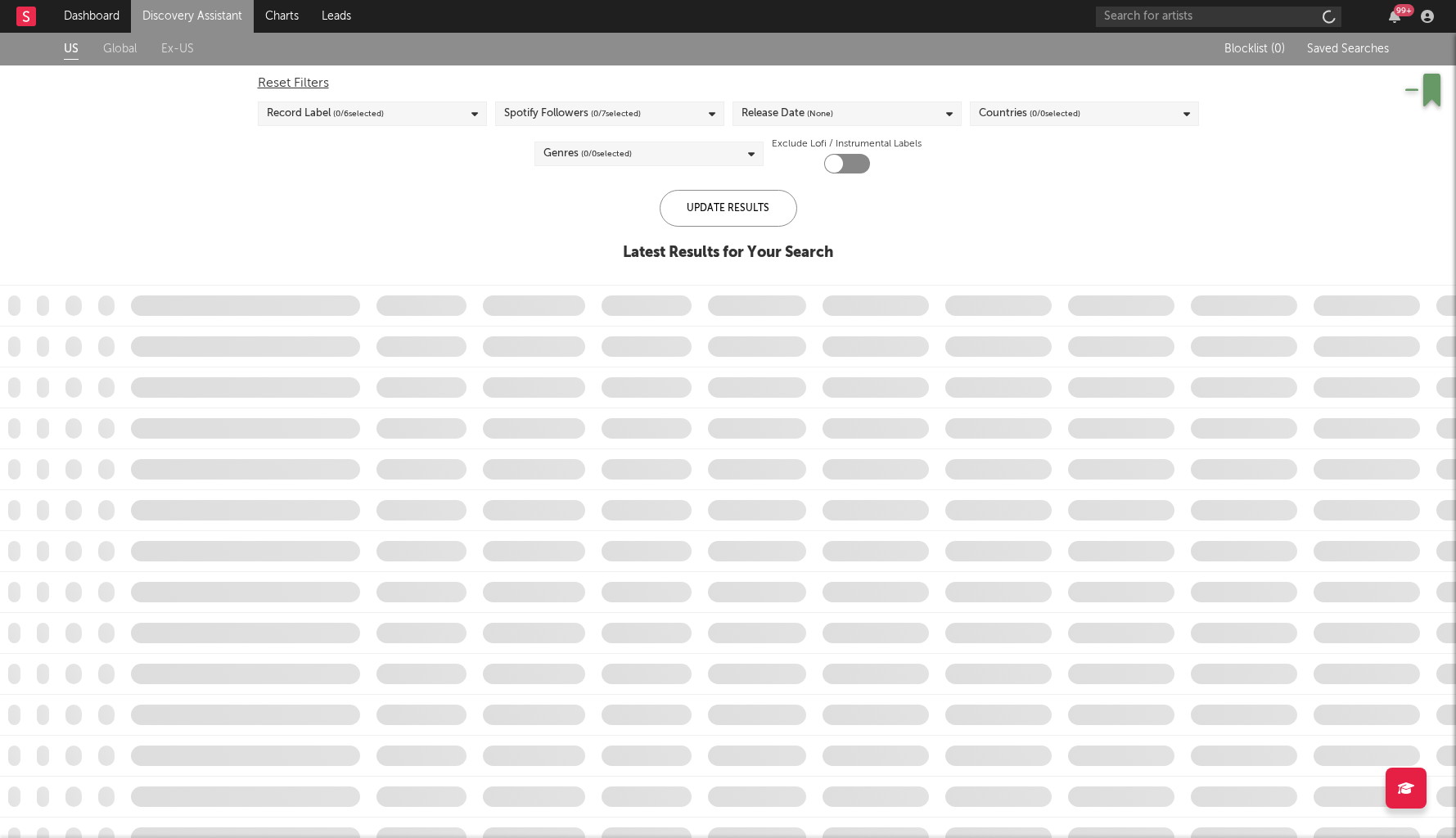
checkbox input "true"
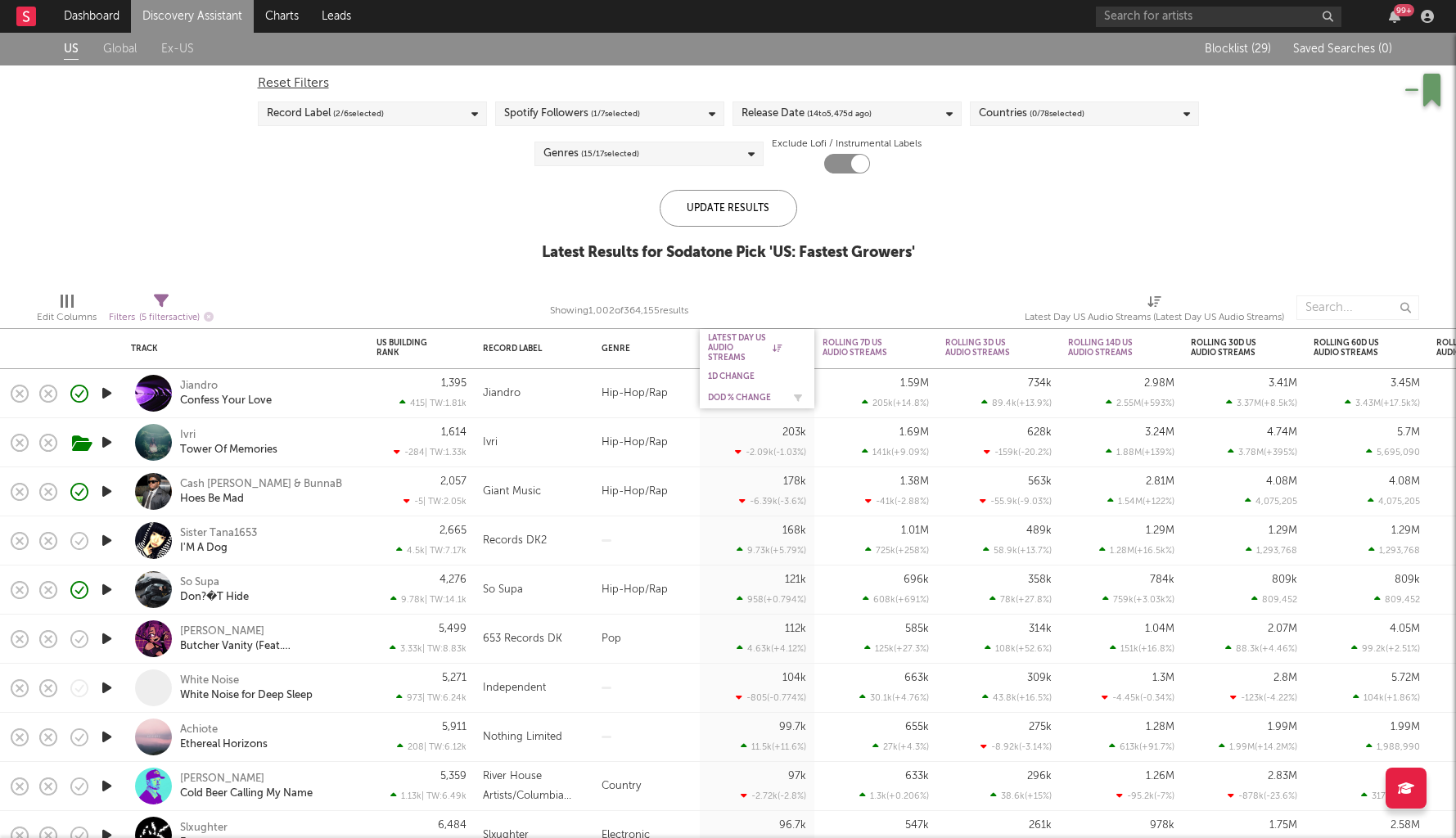
click at [748, 394] on div "DoD % Change" at bounding box center [744, 398] width 73 height 10
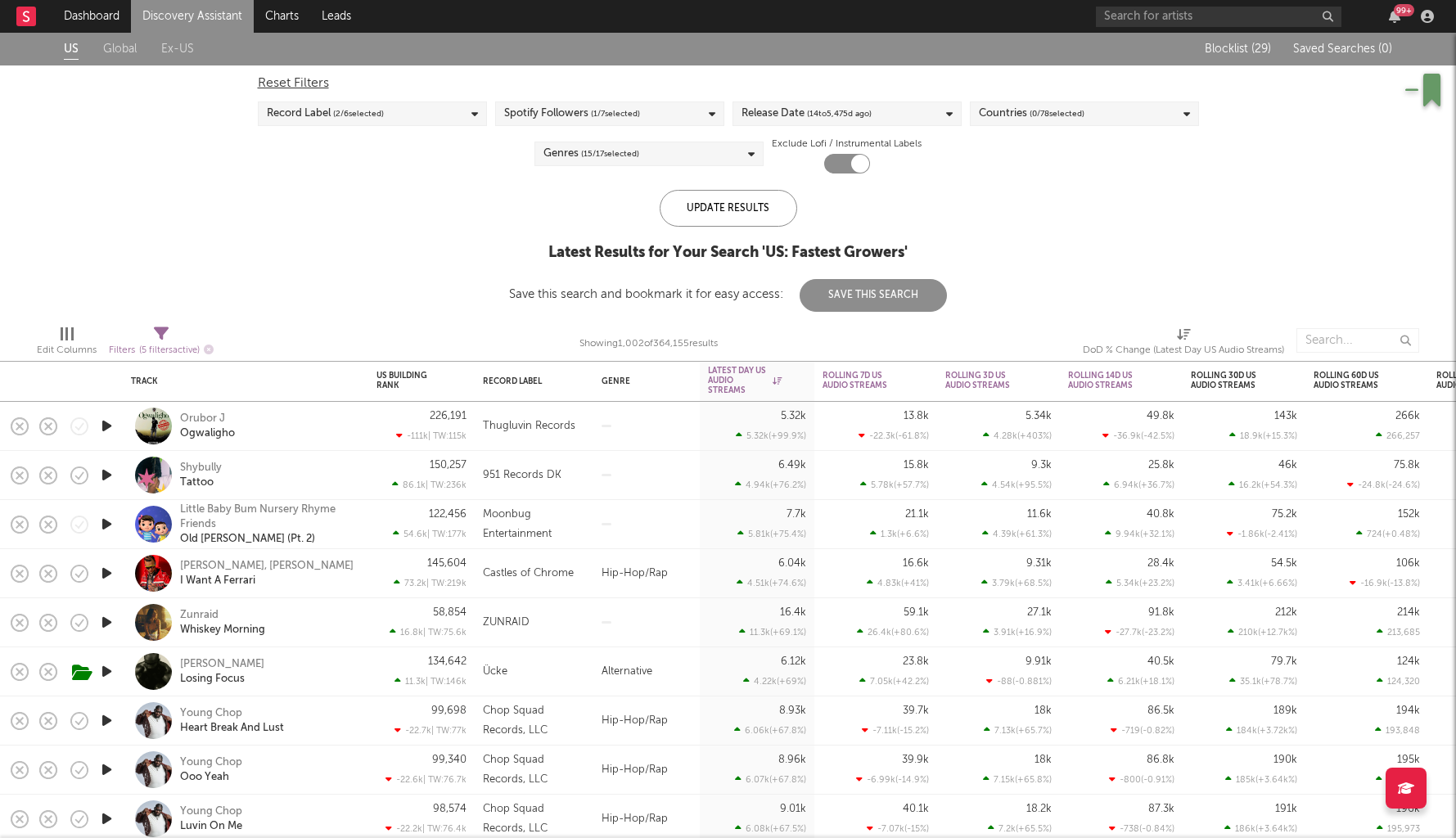
click at [106, 474] on icon "button" at bounding box center [107, 475] width 17 height 20
click at [303, 469] on div "Shybully Tattoo" at bounding box center [268, 475] width 176 height 30
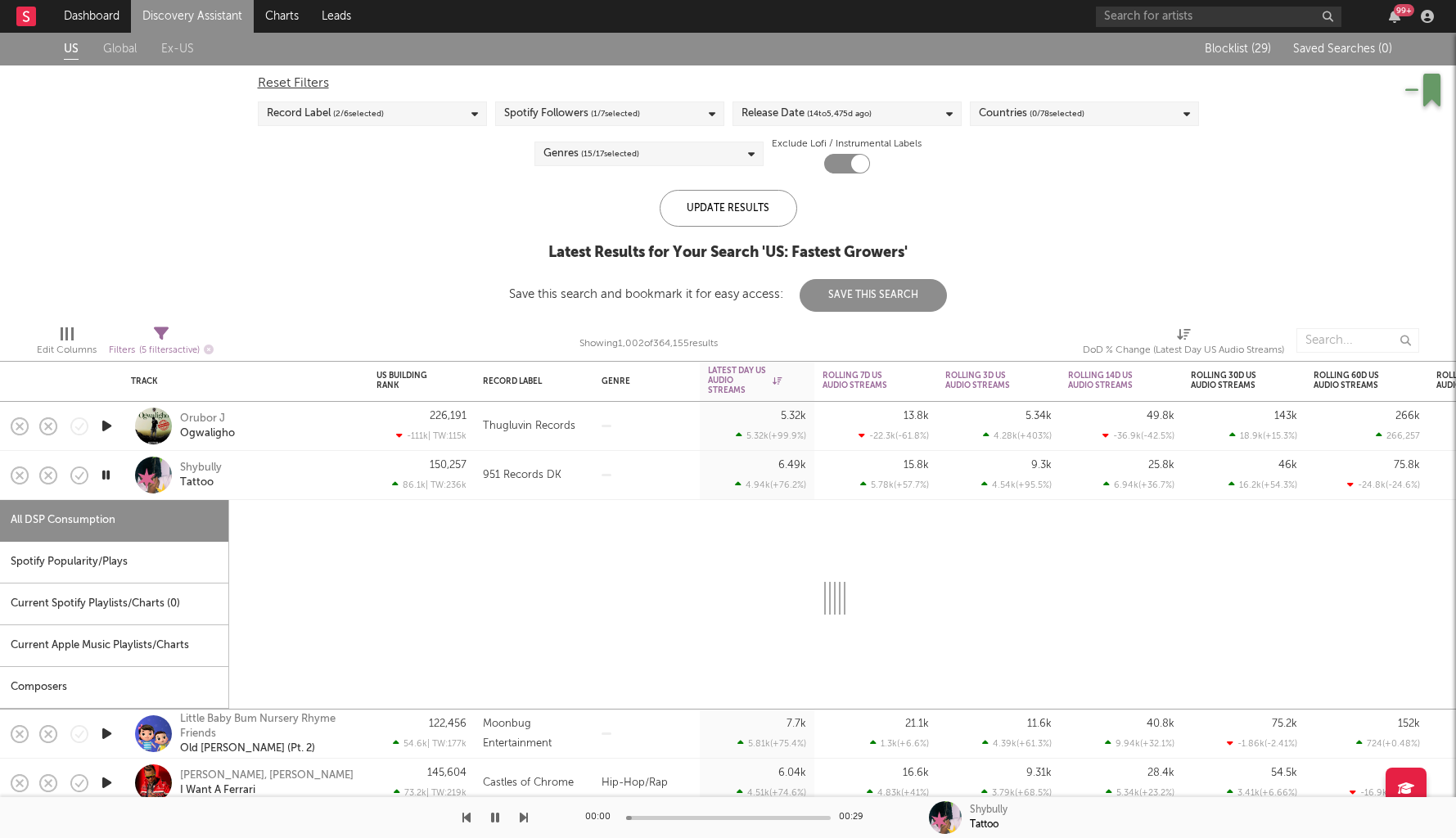
select select "1w"
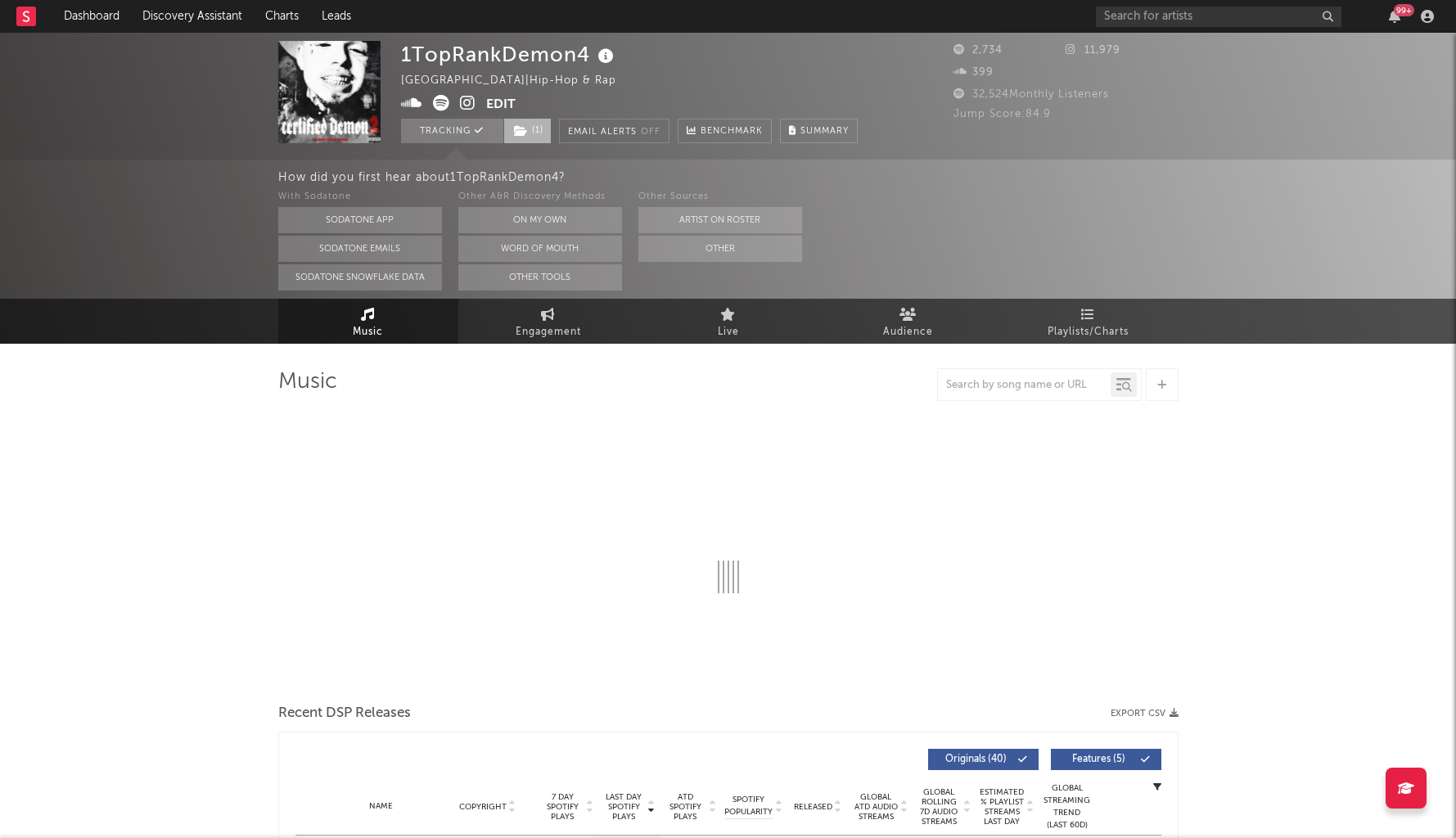
click at [525, 139] on span "( 1 )" at bounding box center [527, 131] width 49 height 25
select select "6m"
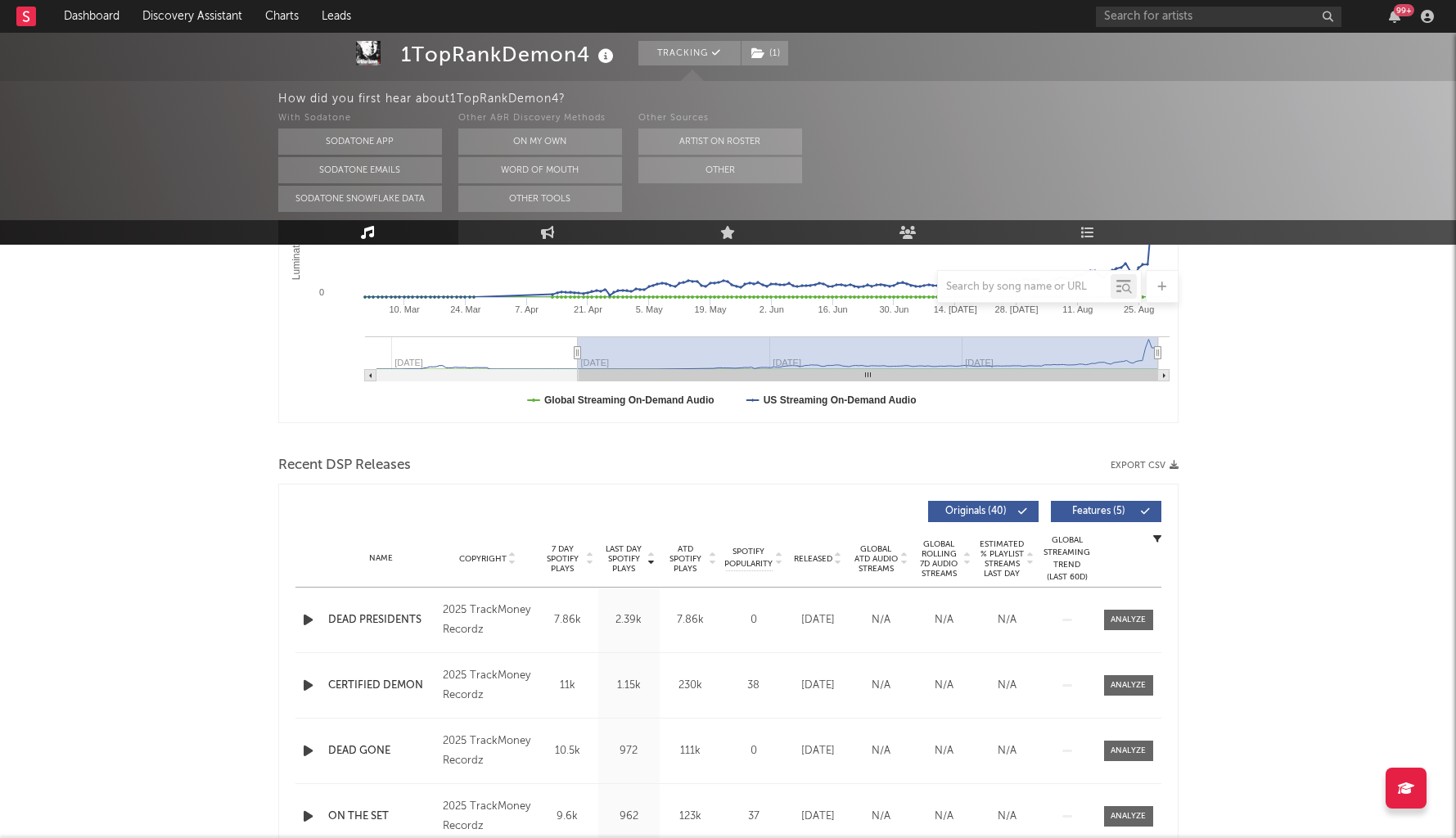
scroll to position [596, 0]
